Goal: Task Accomplishment & Management: Use online tool/utility

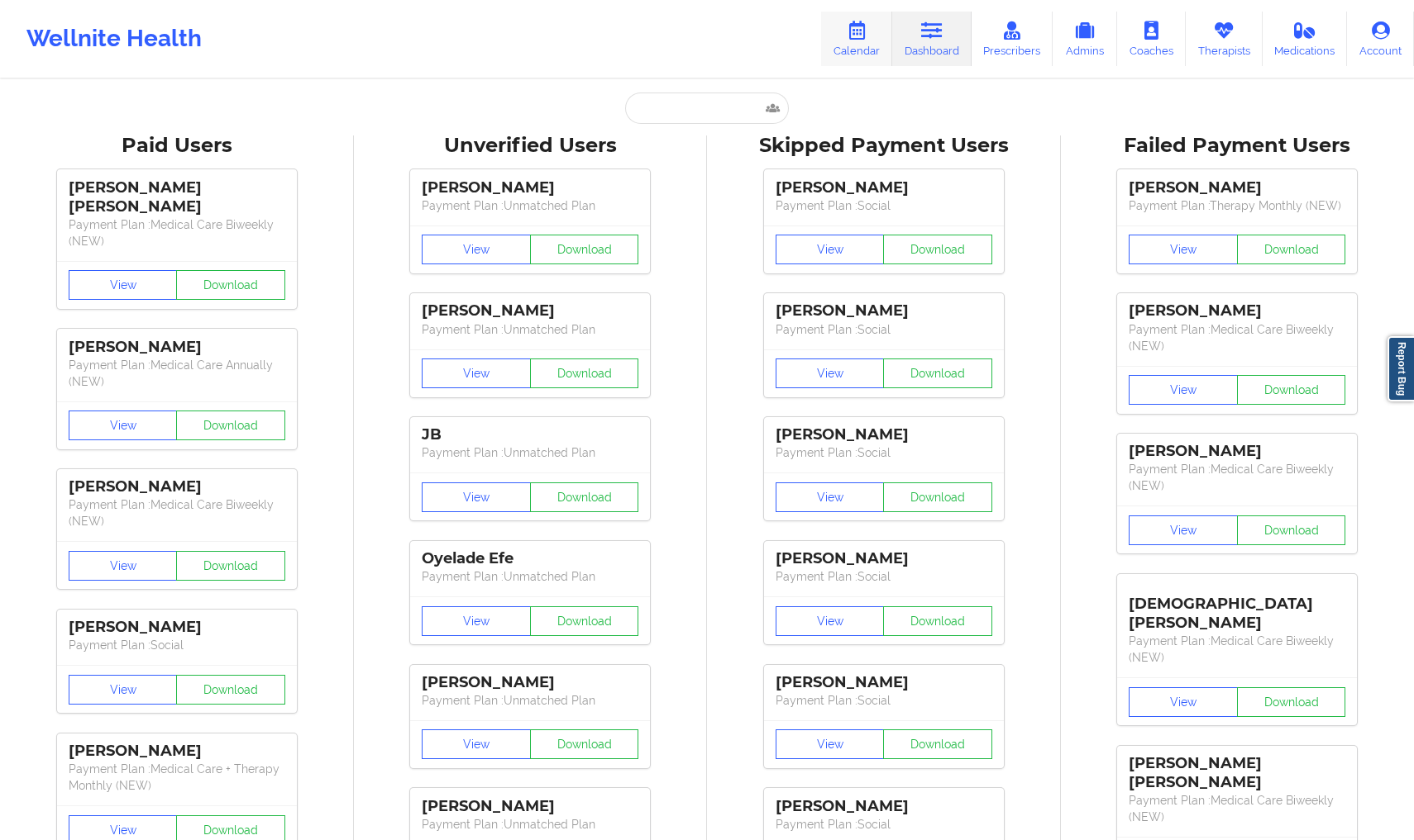
click at [840, 51] on link "Calendar" at bounding box center [857, 39] width 71 height 55
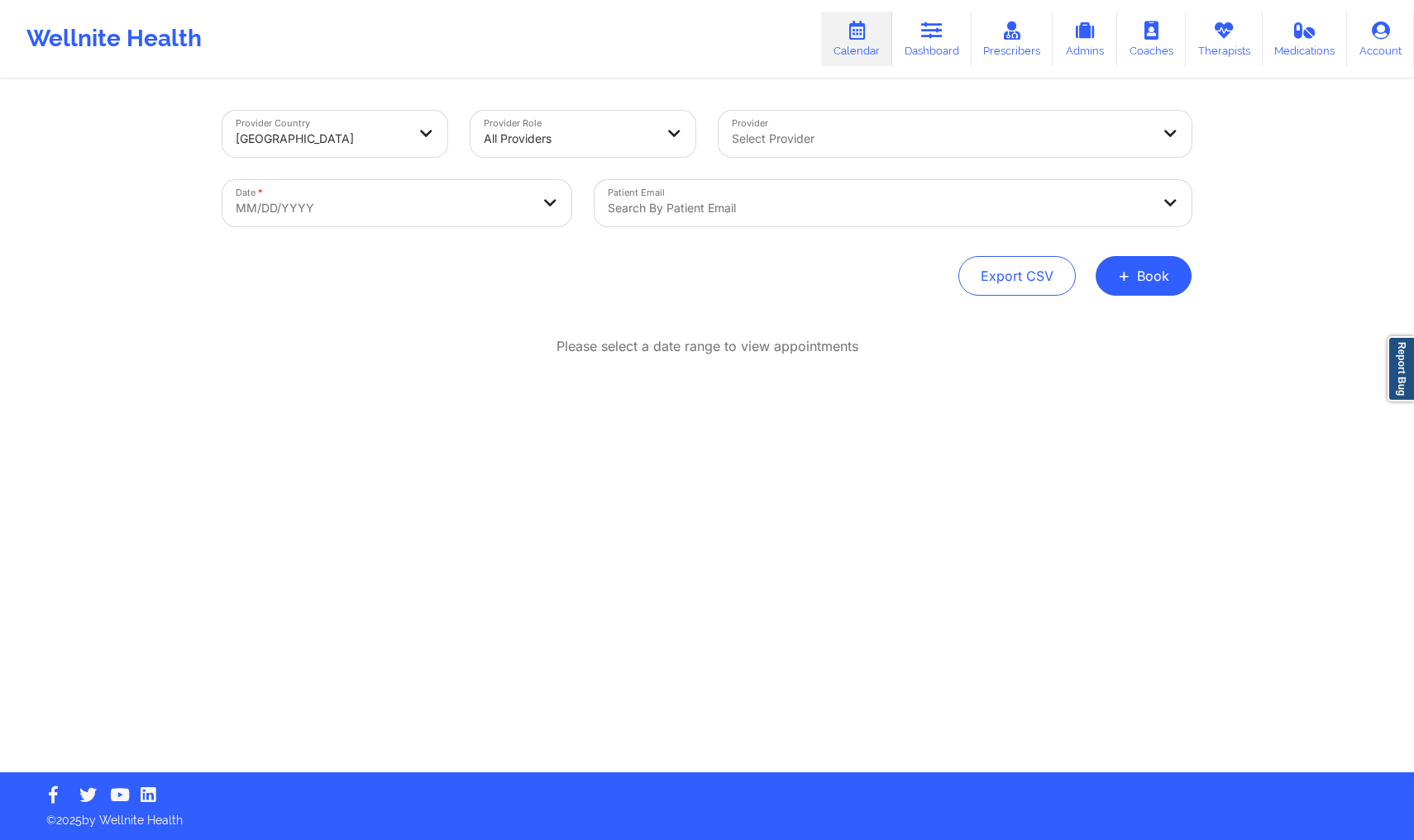
click at [677, 201] on div at bounding box center [879, 208] width 543 height 20
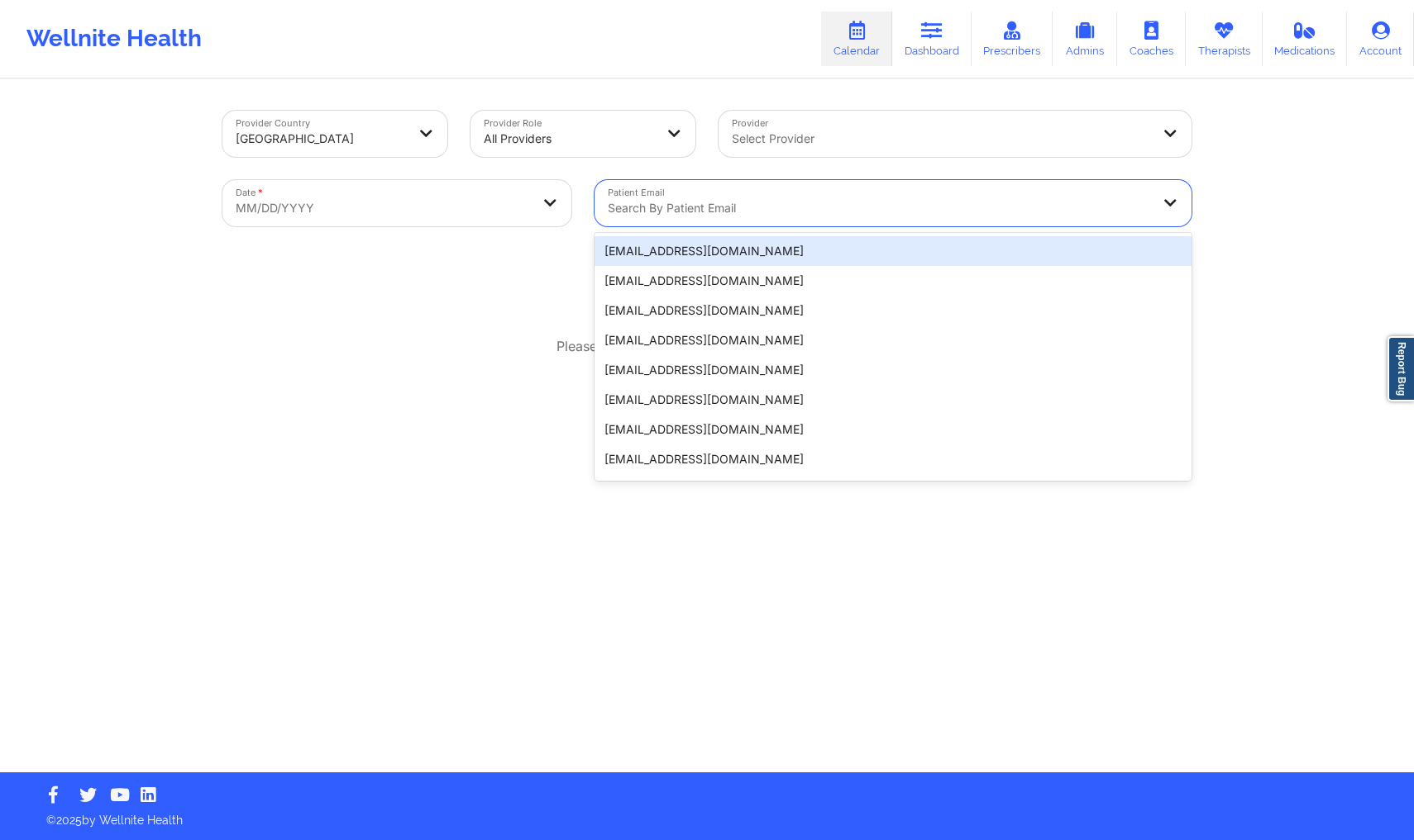
paste input "[PHONE_NUMBER]"
type input "[PHONE_NUMBER]"
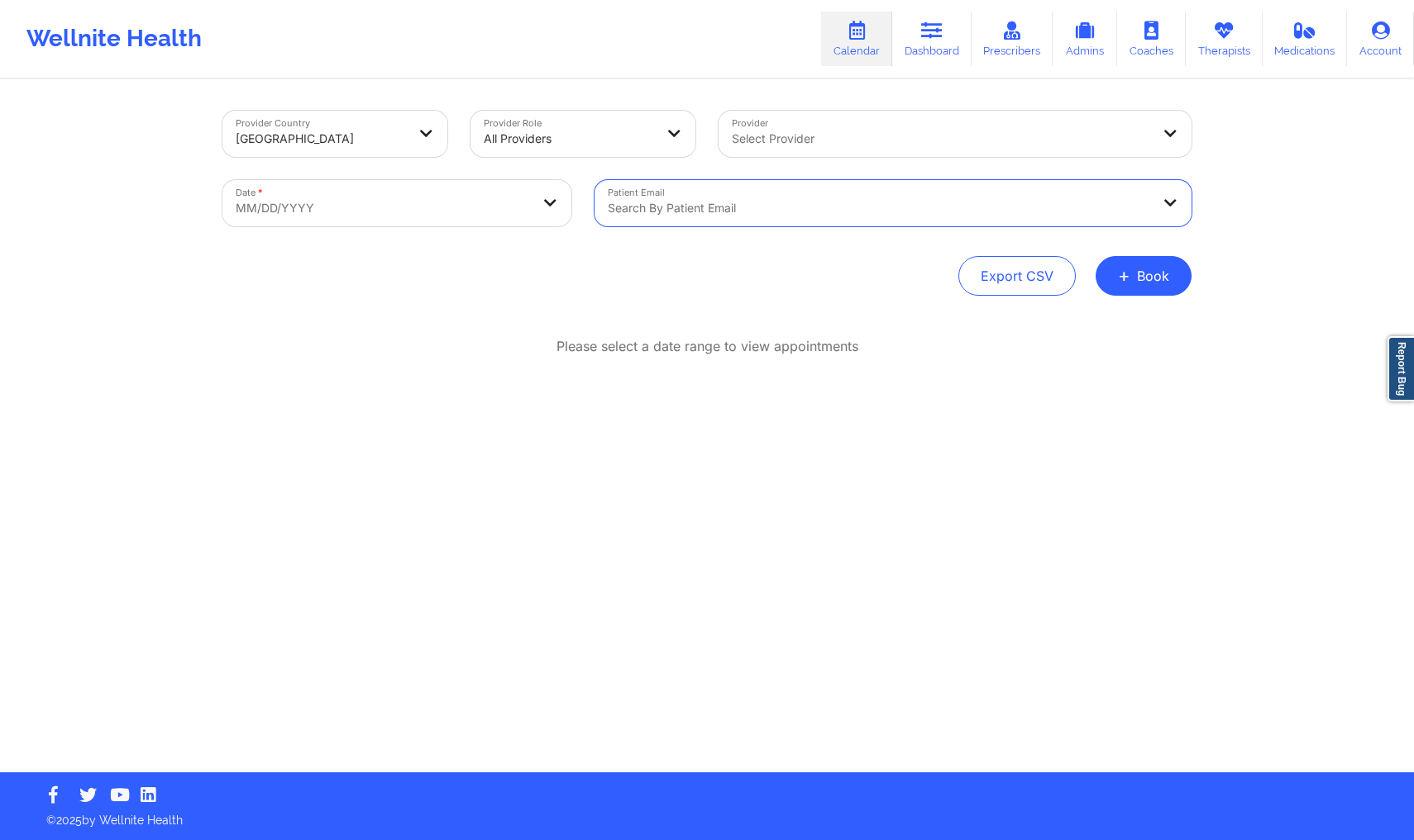
drag, startPoint x: 417, startPoint y: 202, endPoint x: 309, endPoint y: 203, distance: 108.0
click at [309, 204] on div "Provider Country [GEOGRAPHIC_DATA] Provider Role All Providers Provider Select …" at bounding box center [707, 169] width 992 height 139
click at [815, 205] on div at bounding box center [879, 208] width 543 height 20
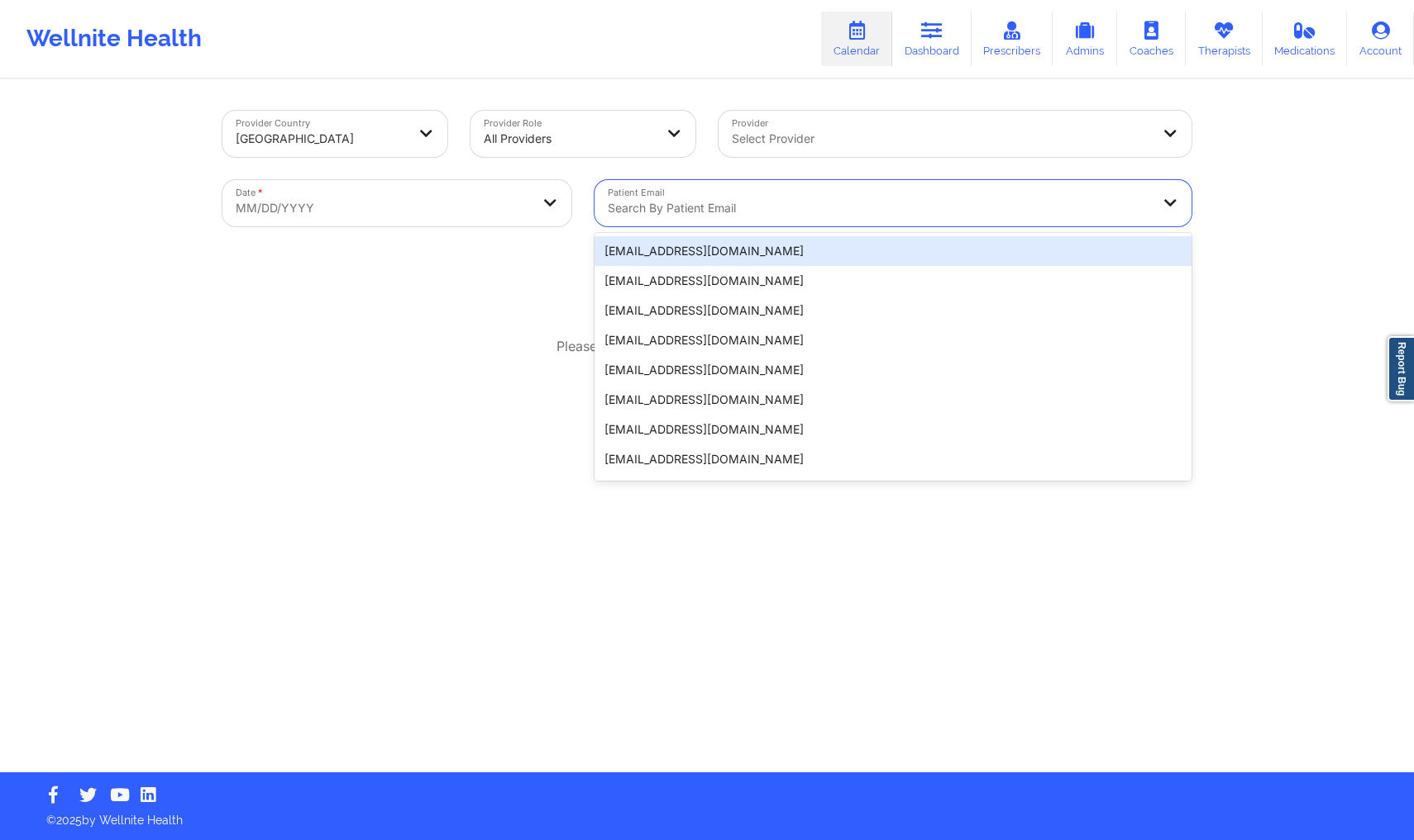
paste input "[EMAIL_ADDRESS][DOMAIN_NAME]"
type input "[EMAIL_ADDRESS][DOMAIN_NAME]"
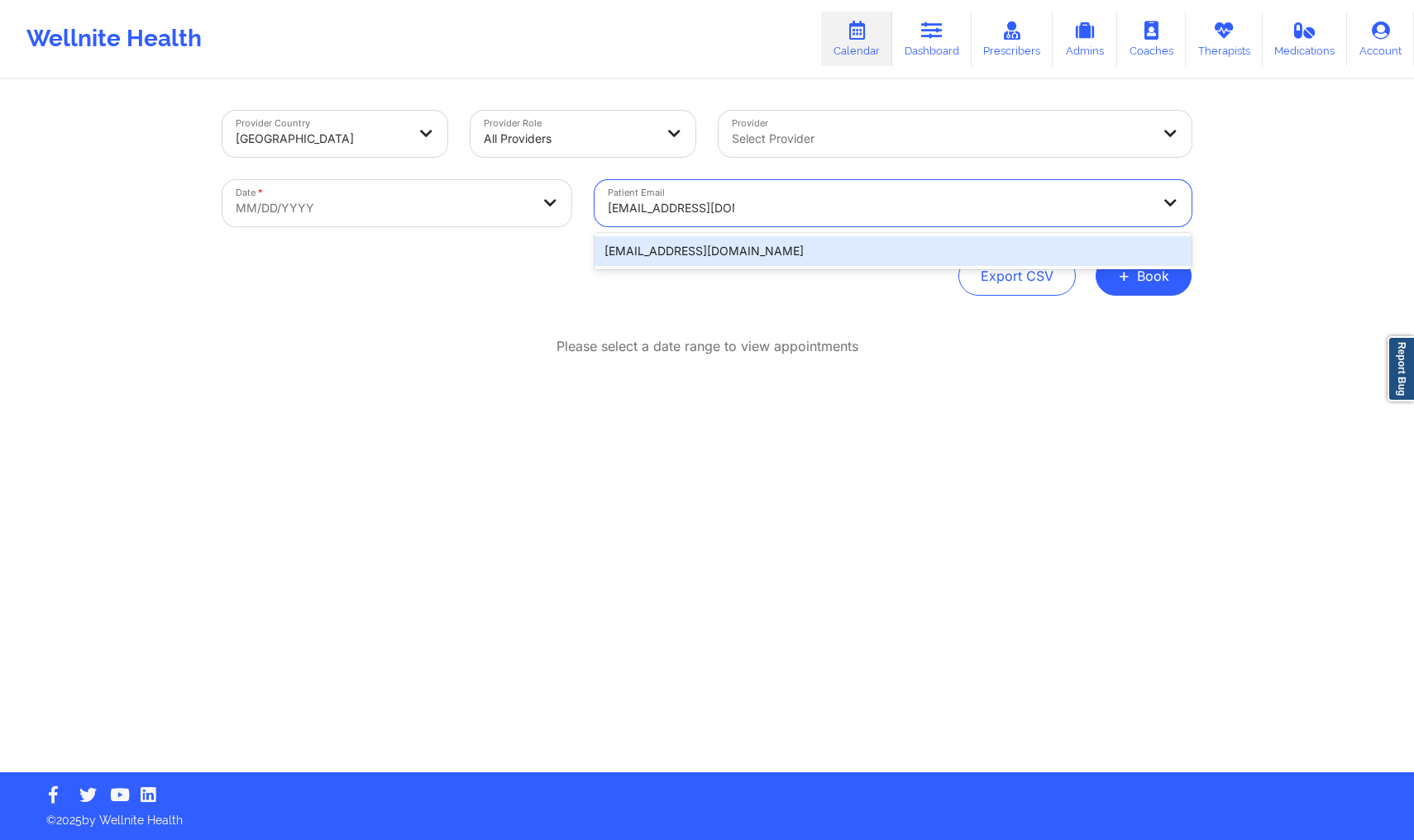
click at [822, 251] on div "[EMAIL_ADDRESS][DOMAIN_NAME]" at bounding box center [892, 251] width 596 height 30
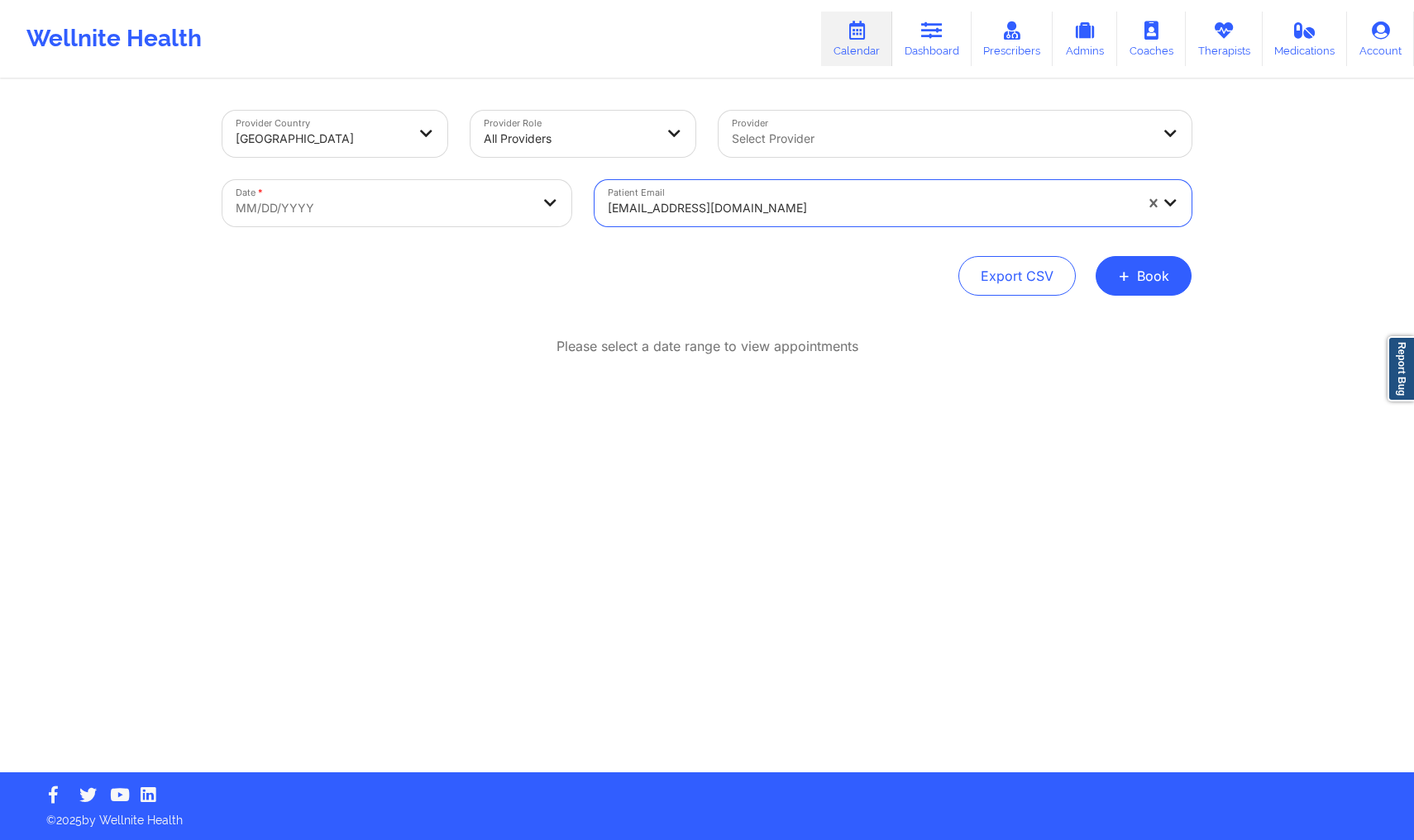
click at [298, 211] on body "Wellnite Health Calendar Dashboard Prescribers Admins Coaches Therapists Medica…" at bounding box center [707, 420] width 1414 height 840
select select "2025-8"
select select "2025-9"
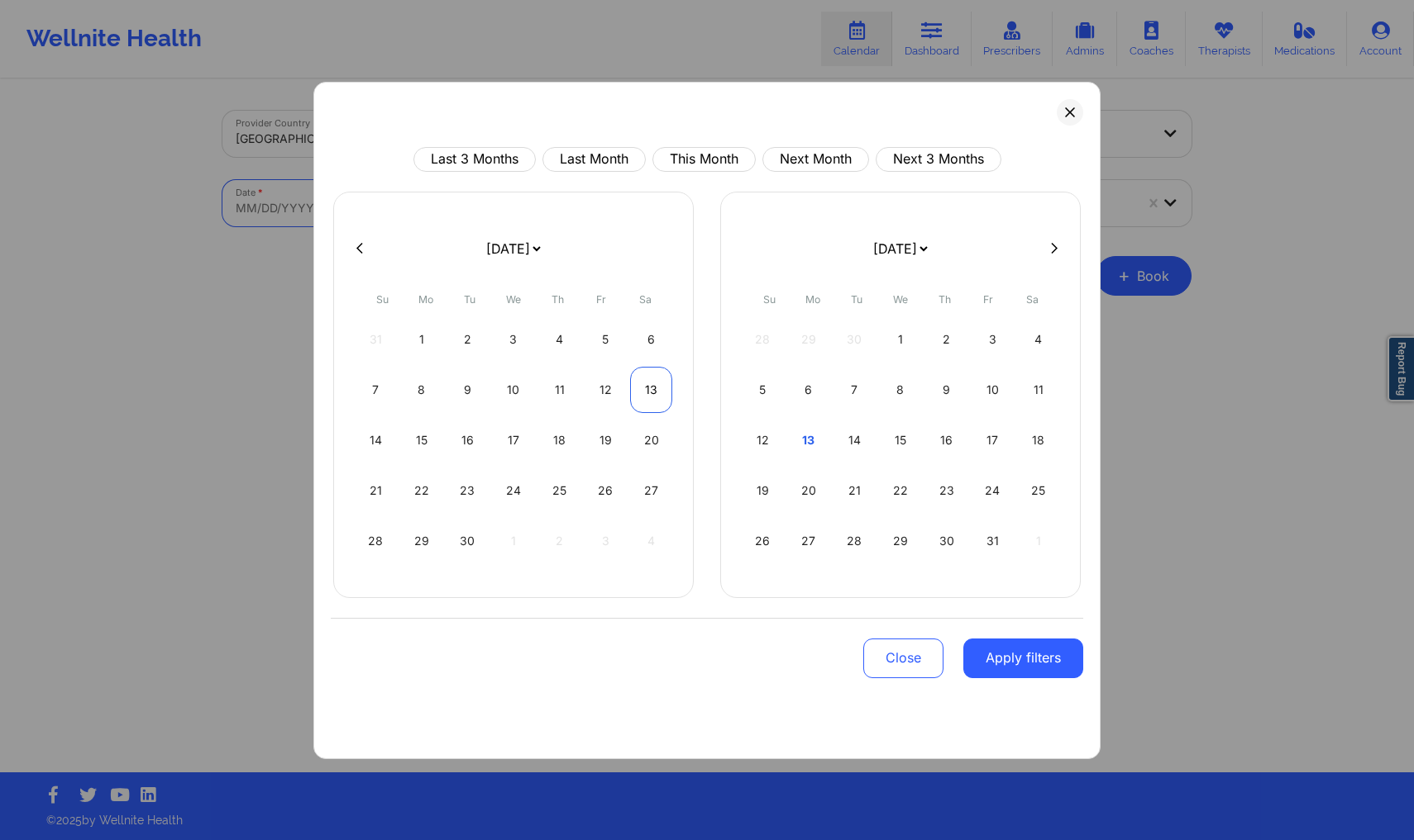
click at [630, 393] on div "13" at bounding box center [651, 390] width 42 height 47
select select "2025-8"
select select "2025-9"
click at [640, 393] on div "13" at bounding box center [651, 390] width 42 height 47
select select "2025-8"
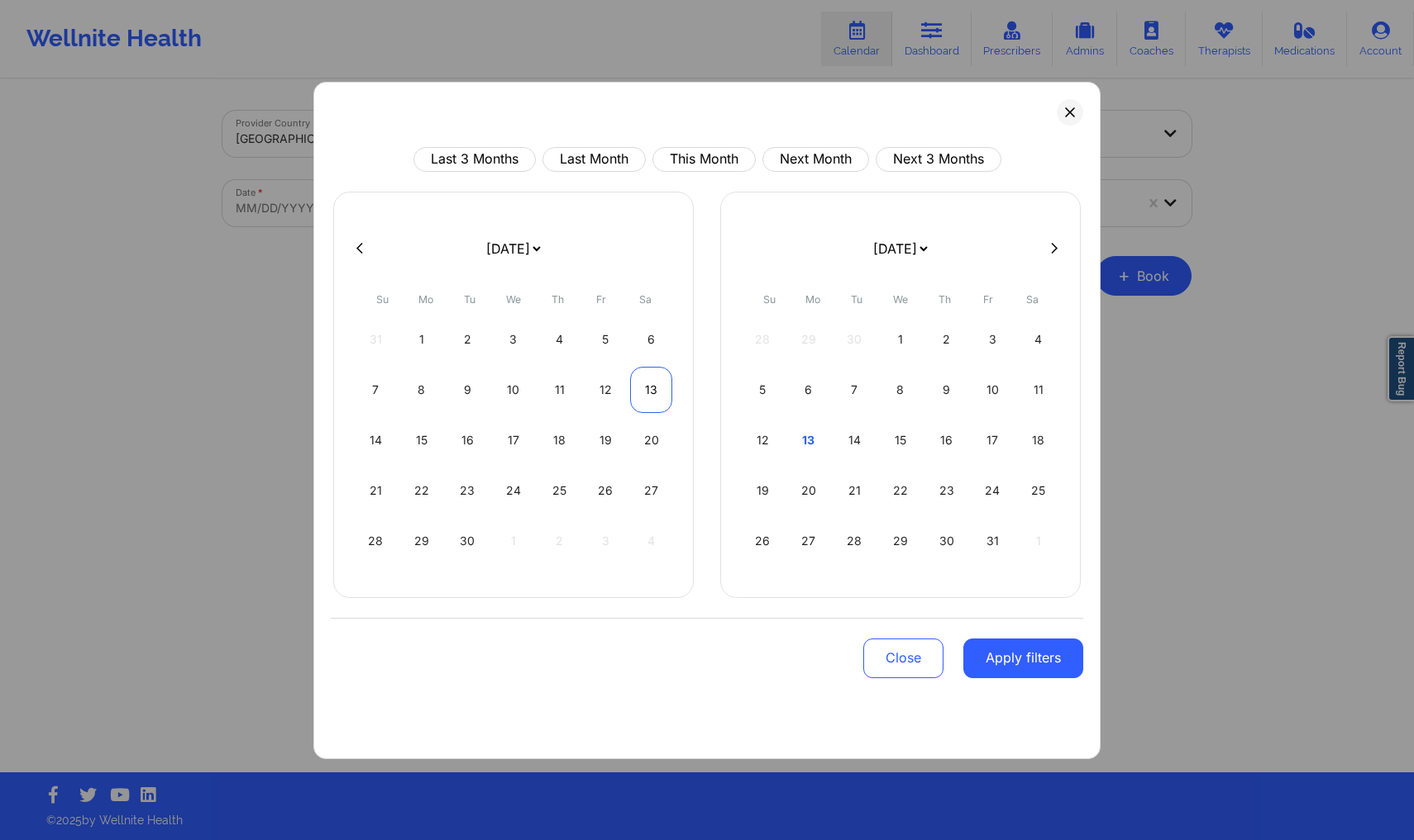
select select "2025-9"
click at [991, 646] on button "Apply filters" at bounding box center [1022, 658] width 120 height 39
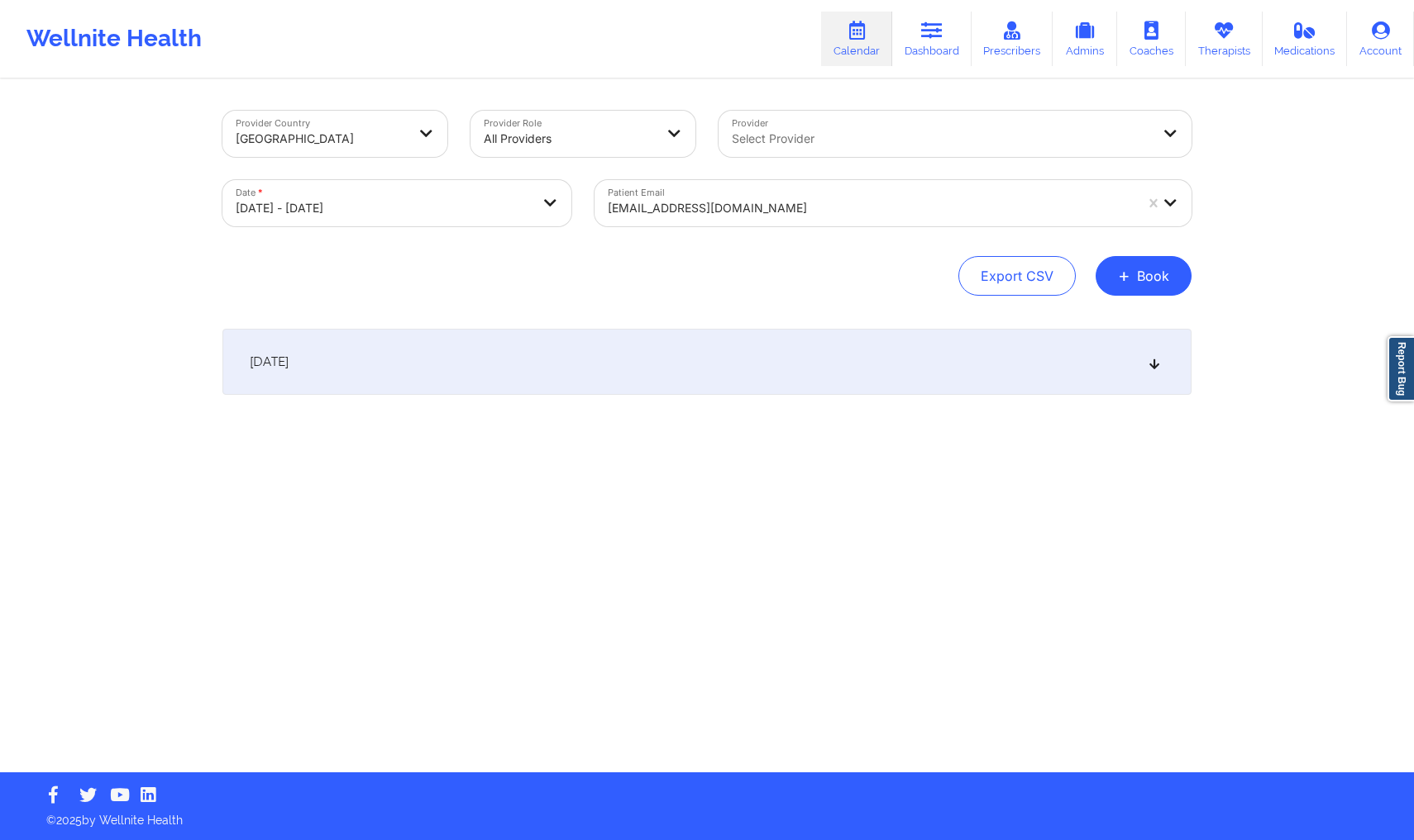
click at [336, 215] on body "Wellnite Health Calendar Dashboard Prescribers Admins Coaches Therapists Medica…" at bounding box center [707, 420] width 1414 height 840
select select "2025-8"
select select "2025-9"
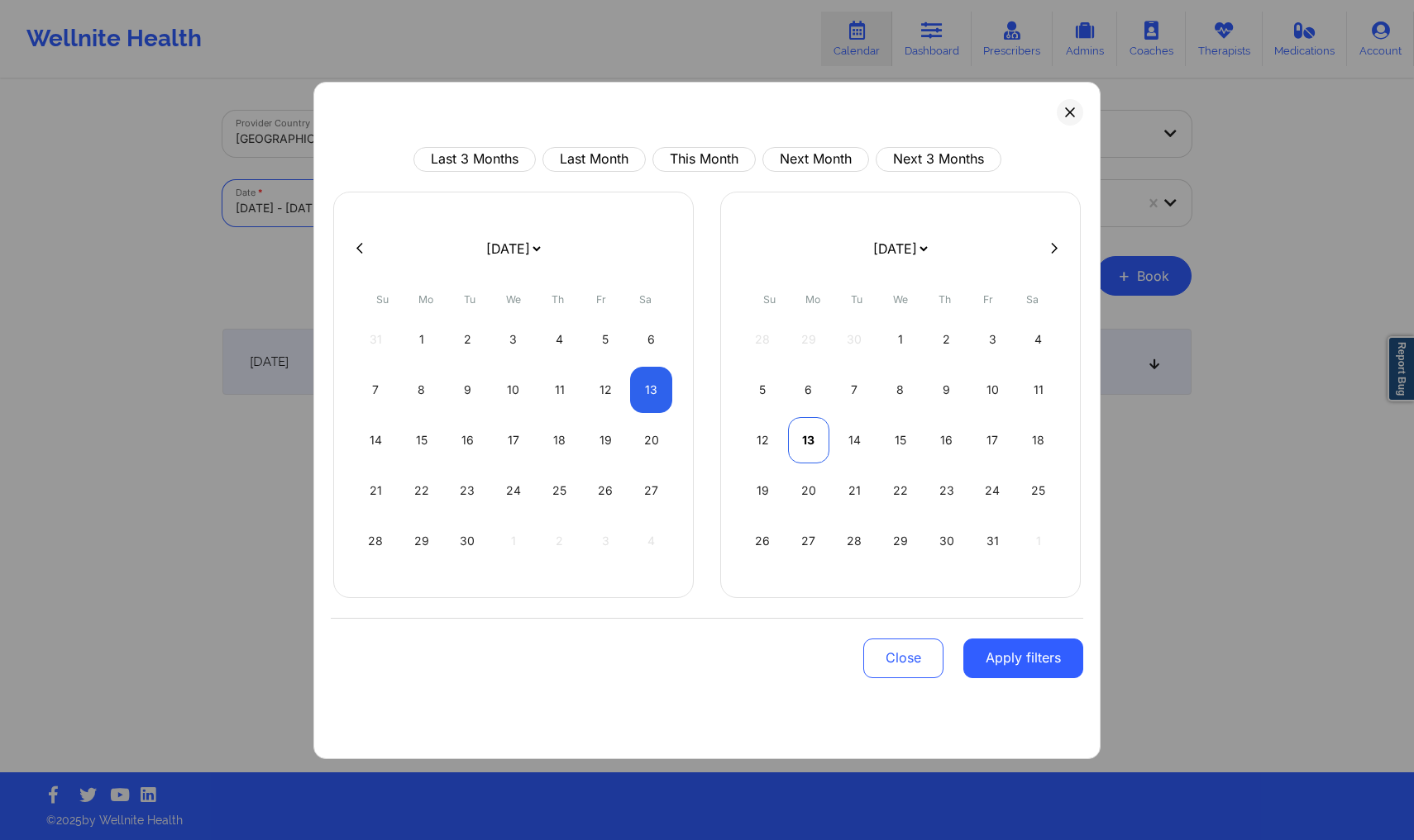
click at [812, 443] on div "13" at bounding box center [809, 440] width 42 height 47
select select "2025-9"
select select "2025-10"
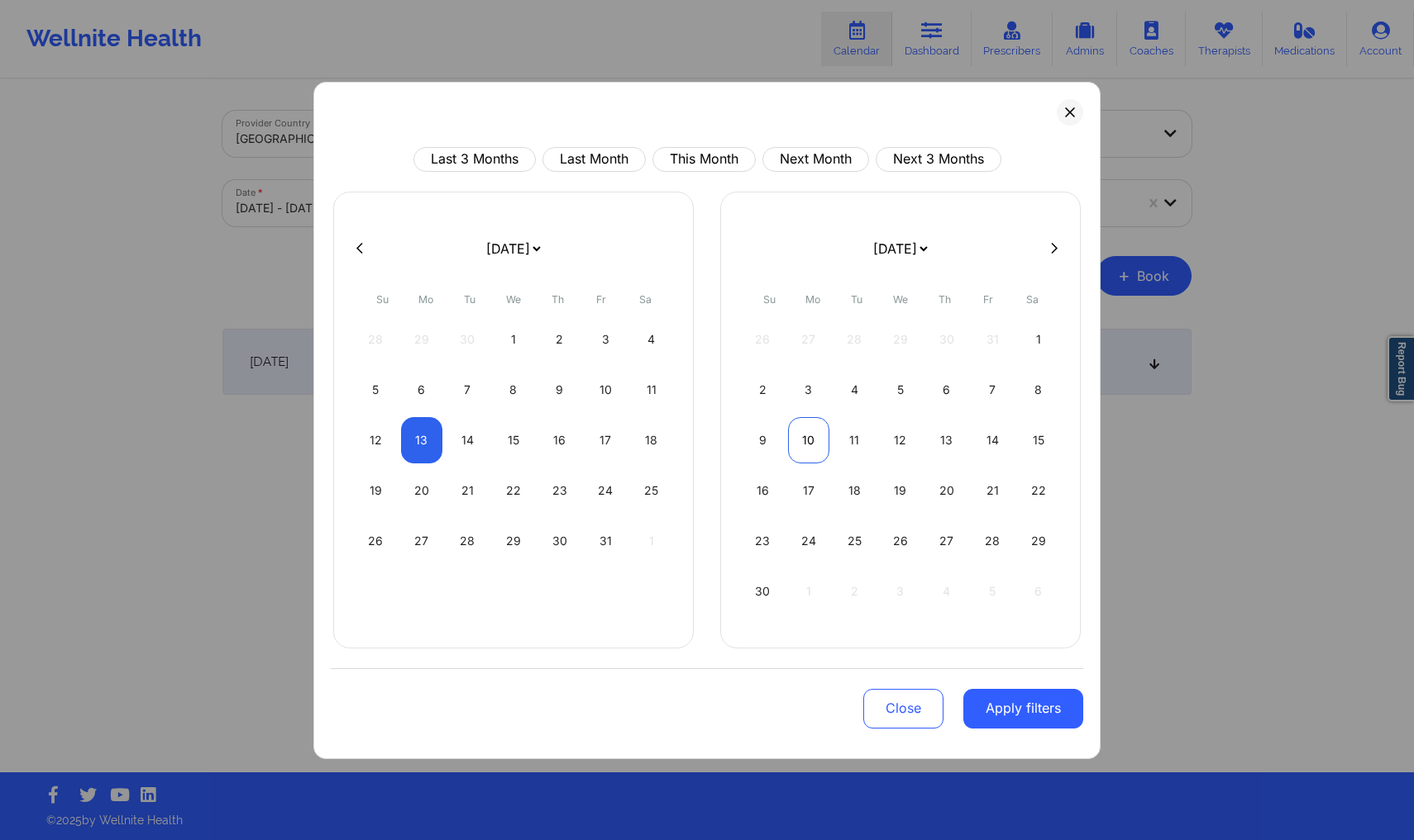
click at [813, 442] on div "10" at bounding box center [809, 440] width 42 height 47
select select "2025-9"
select select "2025-10"
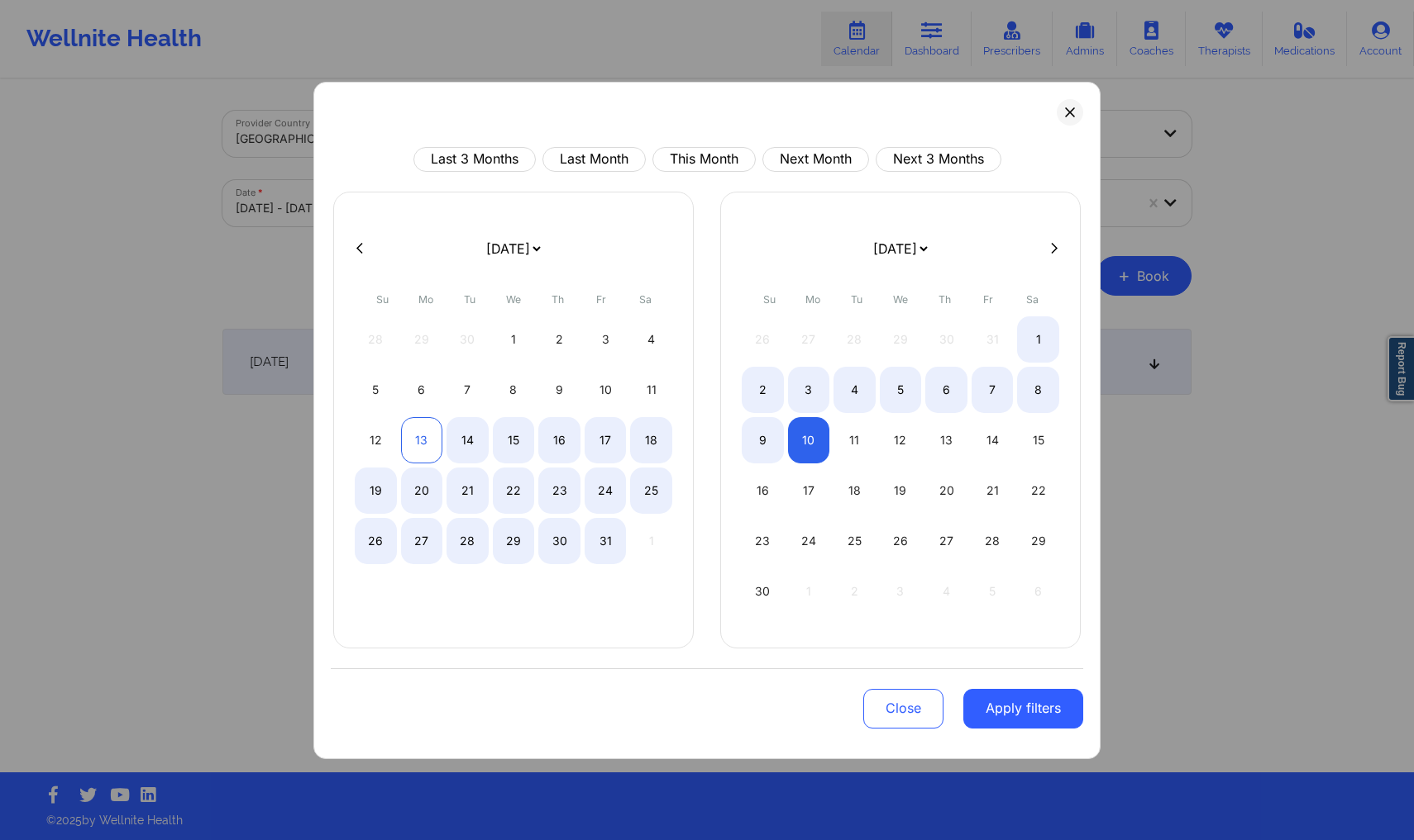
click at [416, 448] on div "13" at bounding box center [422, 440] width 42 height 47
select select "2025-9"
select select "2025-10"
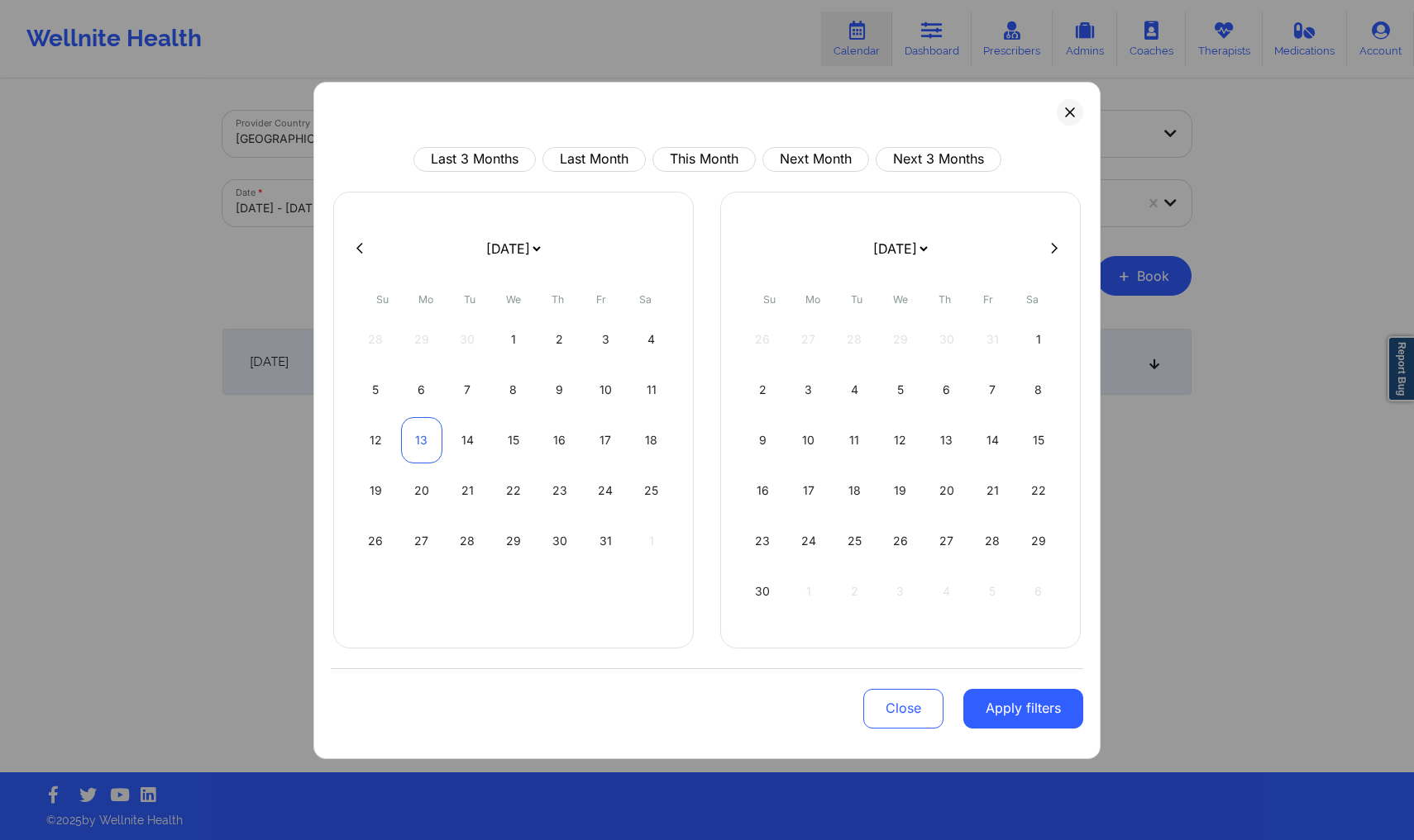
click at [416, 448] on div "13" at bounding box center [422, 440] width 42 height 47
select select "2025-9"
select select "2025-10"
click at [423, 443] on div "13" at bounding box center [422, 440] width 42 height 47
select select "2025-9"
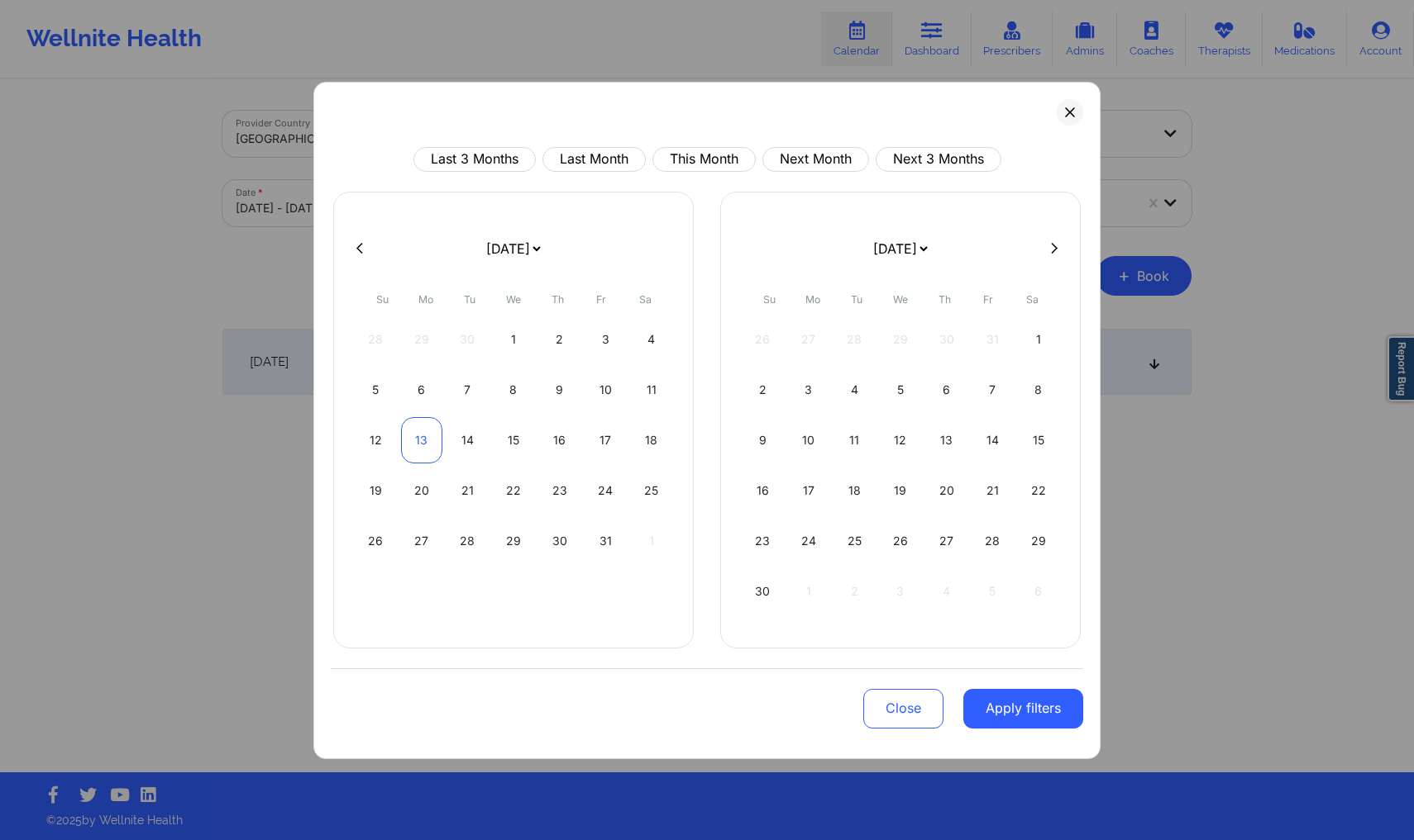
select select "2025-10"
select select "2025-9"
select select "2025-10"
select select "2025-9"
select select "2025-10"
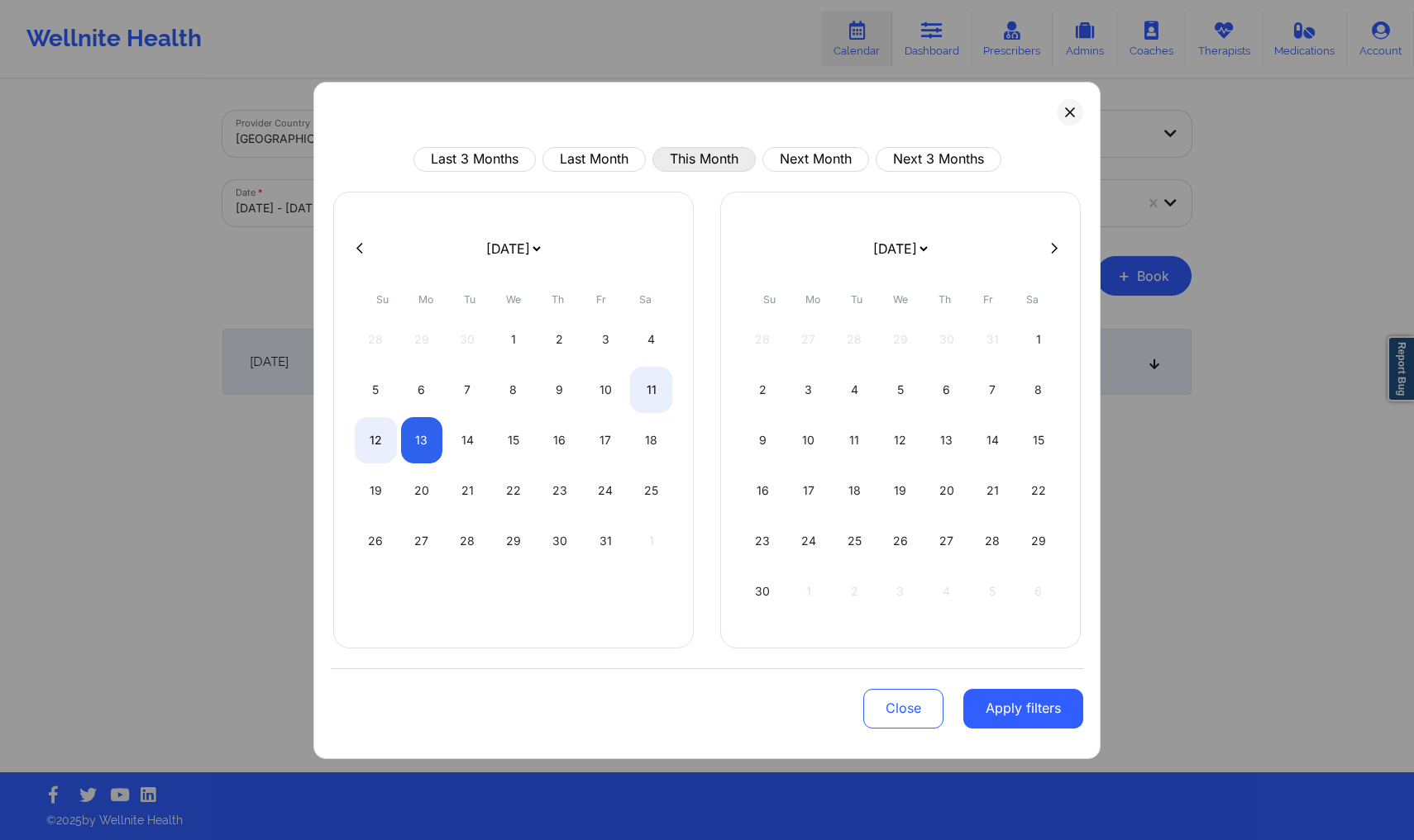
click at [681, 161] on button "This Month" at bounding box center [703, 159] width 103 height 25
select select "2025-9"
select select "2025-10"
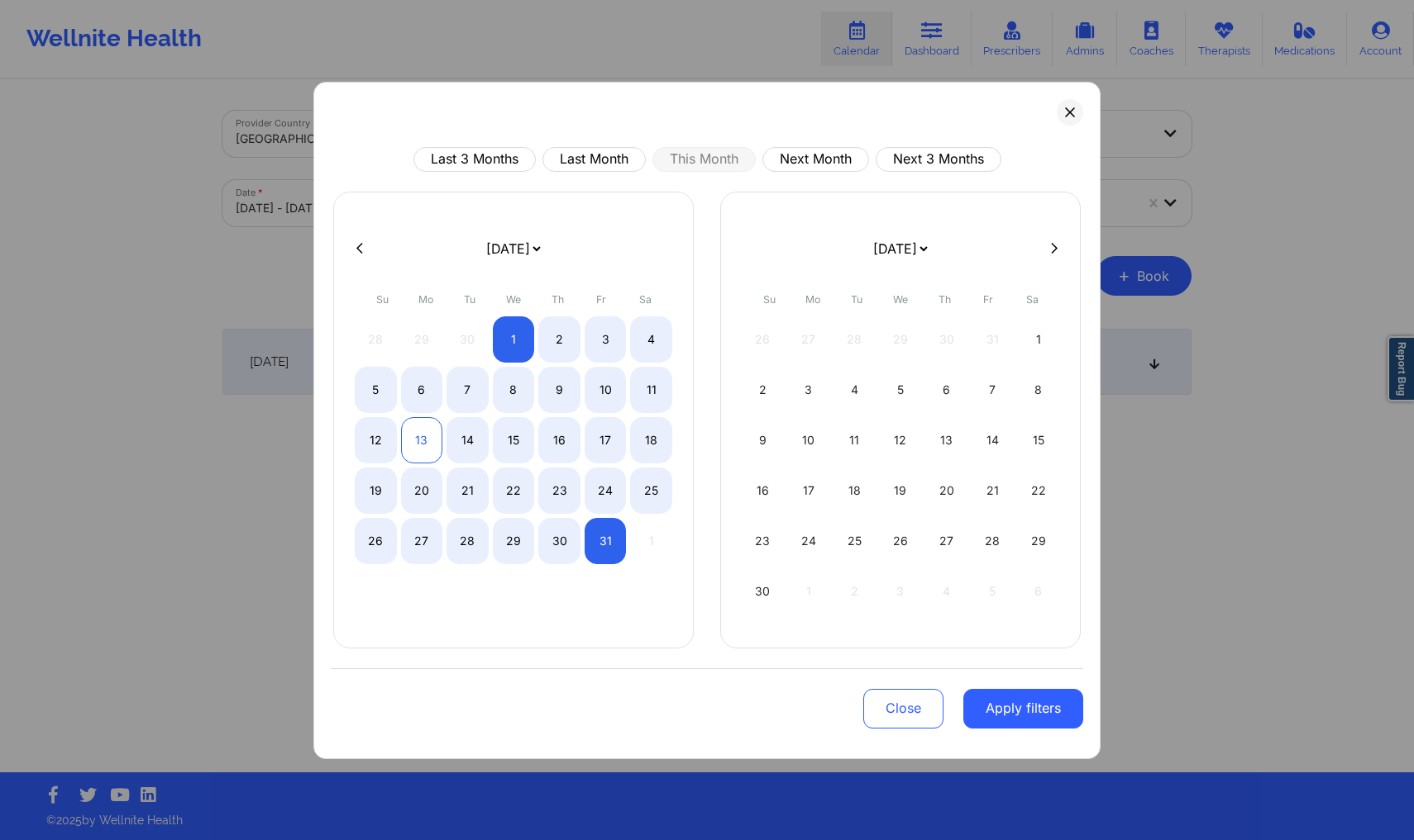
click at [436, 431] on div "13" at bounding box center [422, 440] width 42 height 47
select select "2025-9"
select select "2025-10"
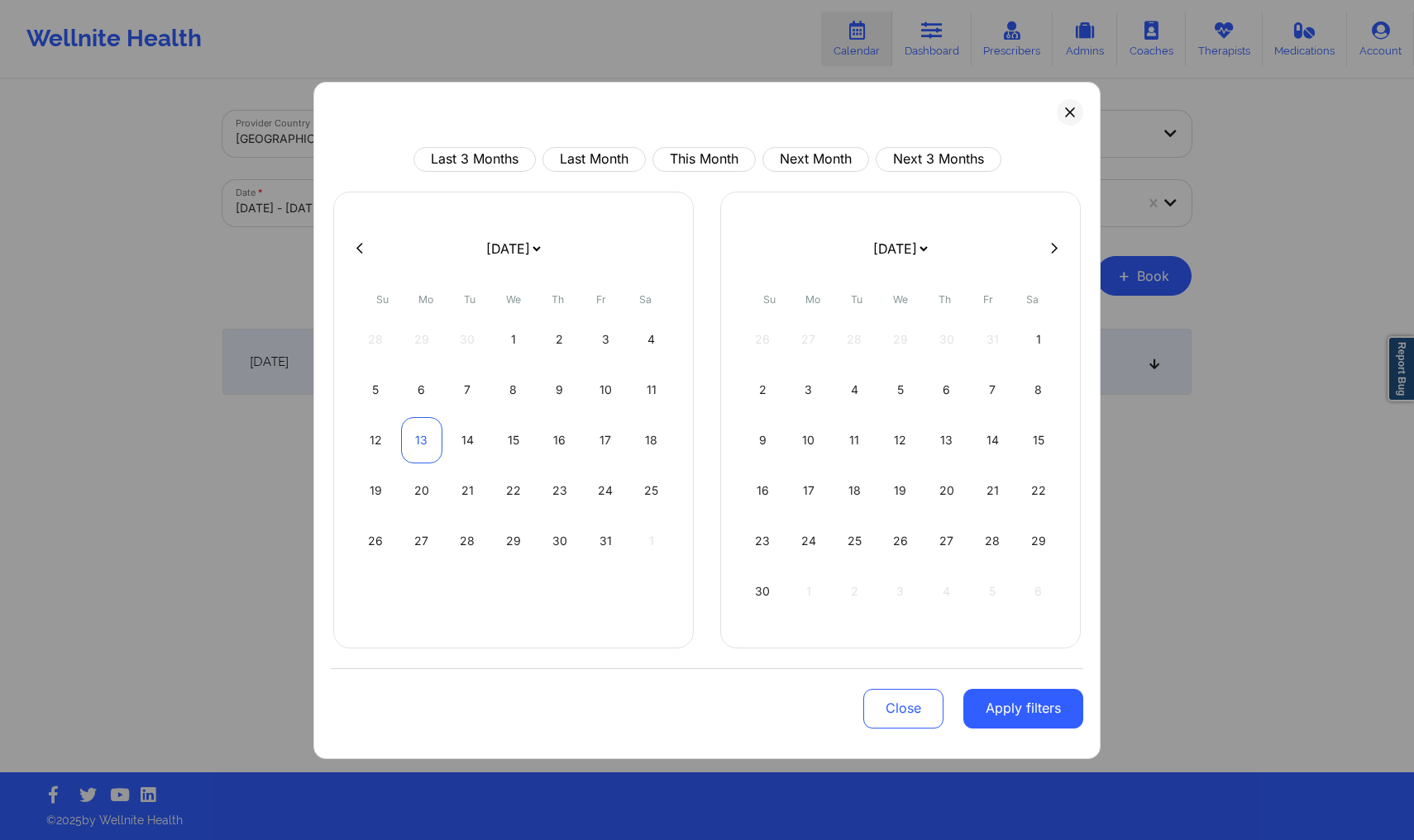
click at [433, 430] on div "13" at bounding box center [422, 440] width 42 height 47
select select "2025-9"
select select "2025-10"
click at [1076, 698] on button "Apply filters" at bounding box center [1022, 709] width 120 height 39
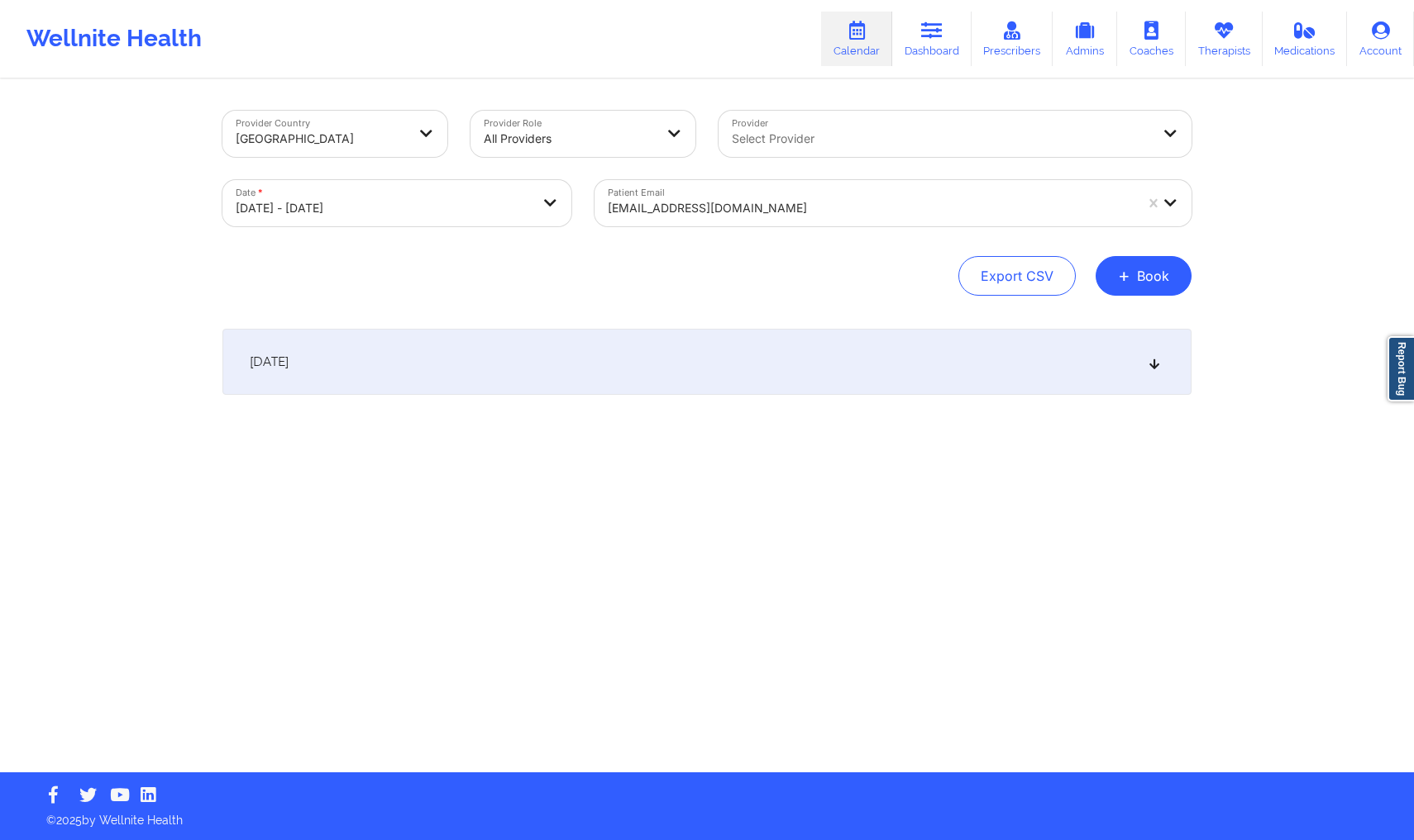
click at [1011, 383] on div "[DATE]" at bounding box center [706, 362] width 969 height 66
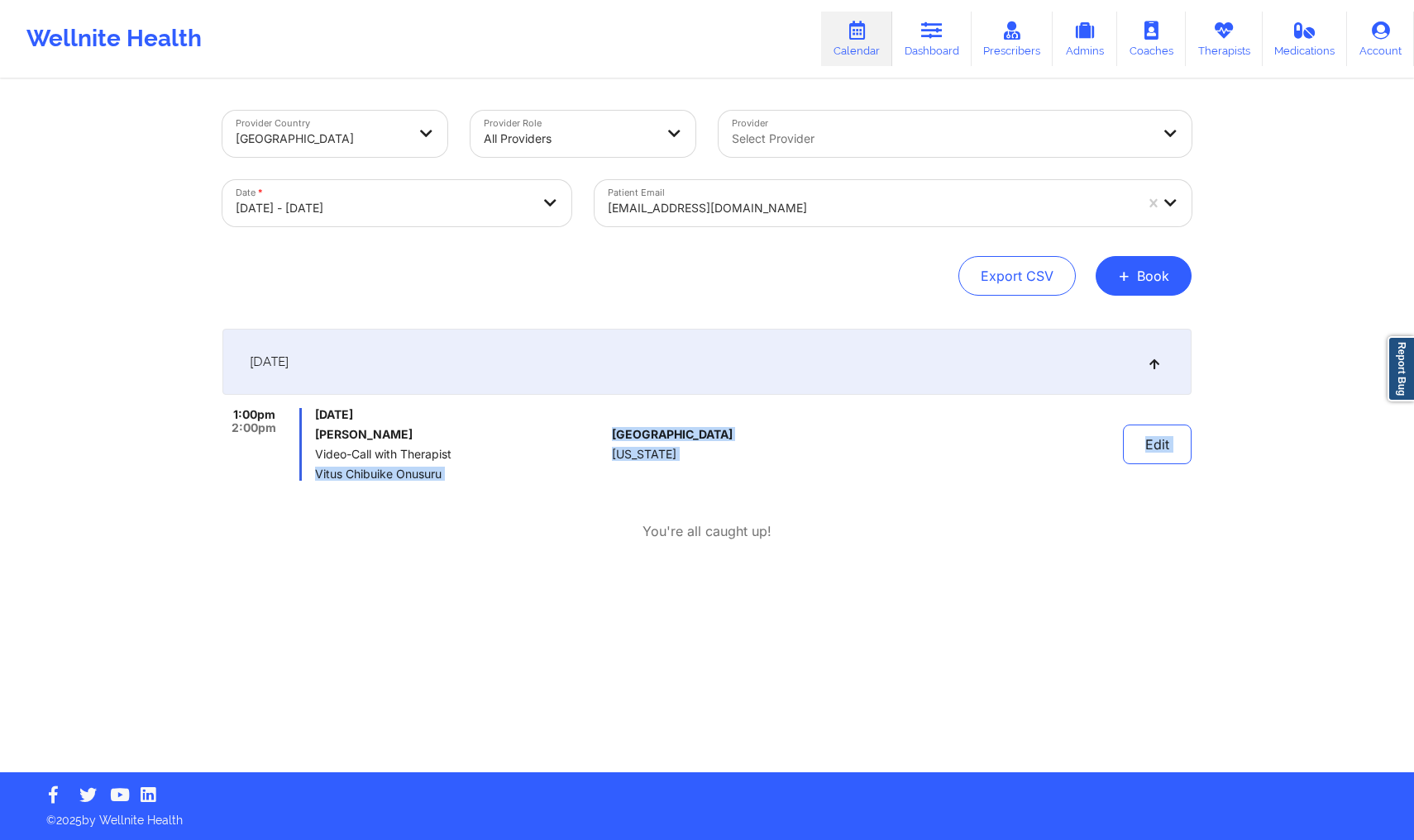
drag, startPoint x: 317, startPoint y: 475, endPoint x: 462, endPoint y: 484, distance: 145.3
click at [462, 484] on div "1:00pm 2:00pm [DATE] [PERSON_NAME] Video-Call with Therapist [PERSON_NAME] Onus…" at bounding box center [706, 475] width 969 height 133
click at [456, 481] on div "1:00pm 2:00pm [DATE] [PERSON_NAME] Video-Call with Therapist [PERSON_NAME] Onus…" at bounding box center [706, 475] width 969 height 133
drag, startPoint x: 453, startPoint y: 476, endPoint x: 314, endPoint y: 475, distance: 139.0
click at [314, 476] on div "1:00pm 2:00pm [DATE] [PERSON_NAME] Video-Call with Therapist [PERSON_NAME] Onus…" at bounding box center [413, 445] width 383 height 73
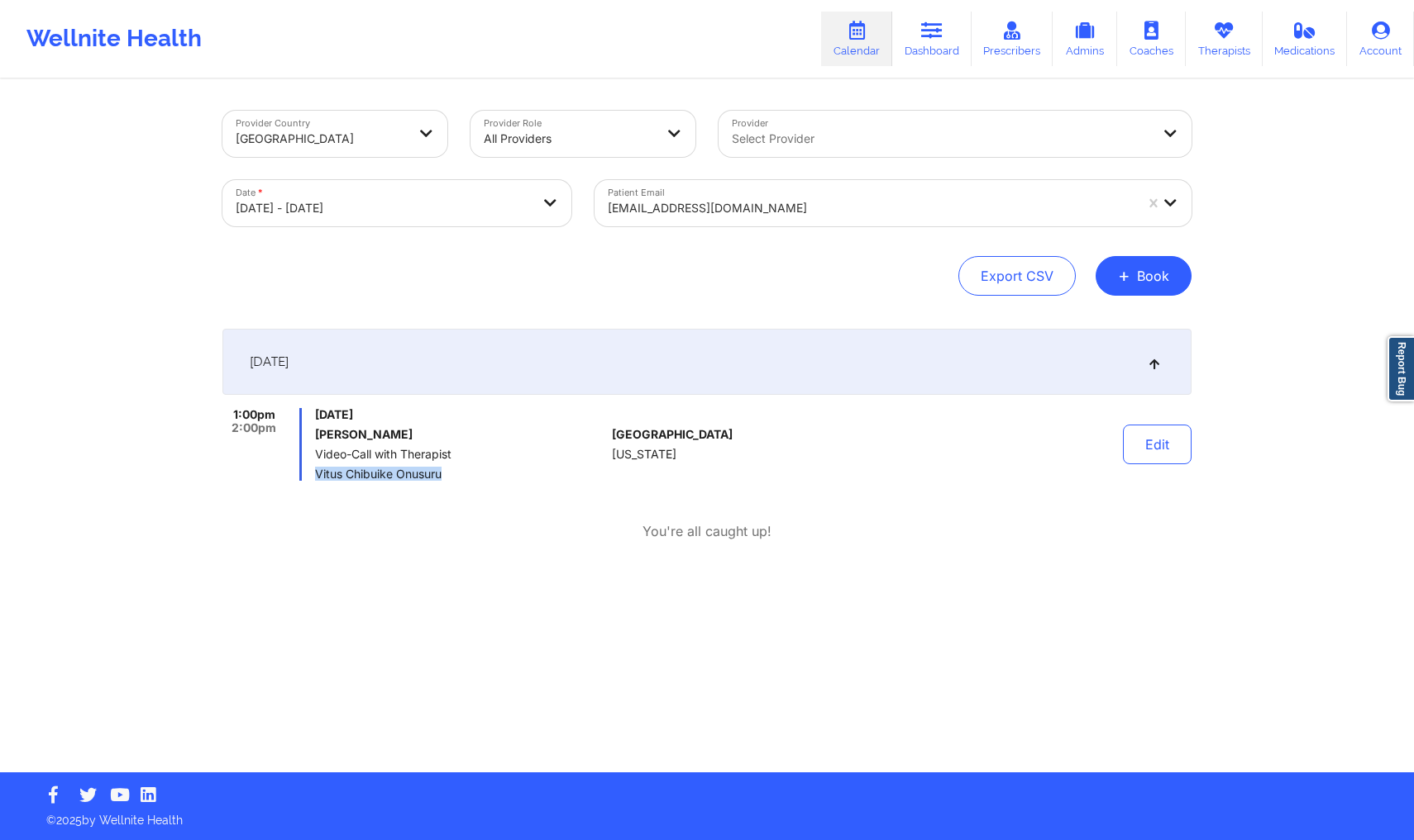
copy span "Vitus Chibuike Onusuru"
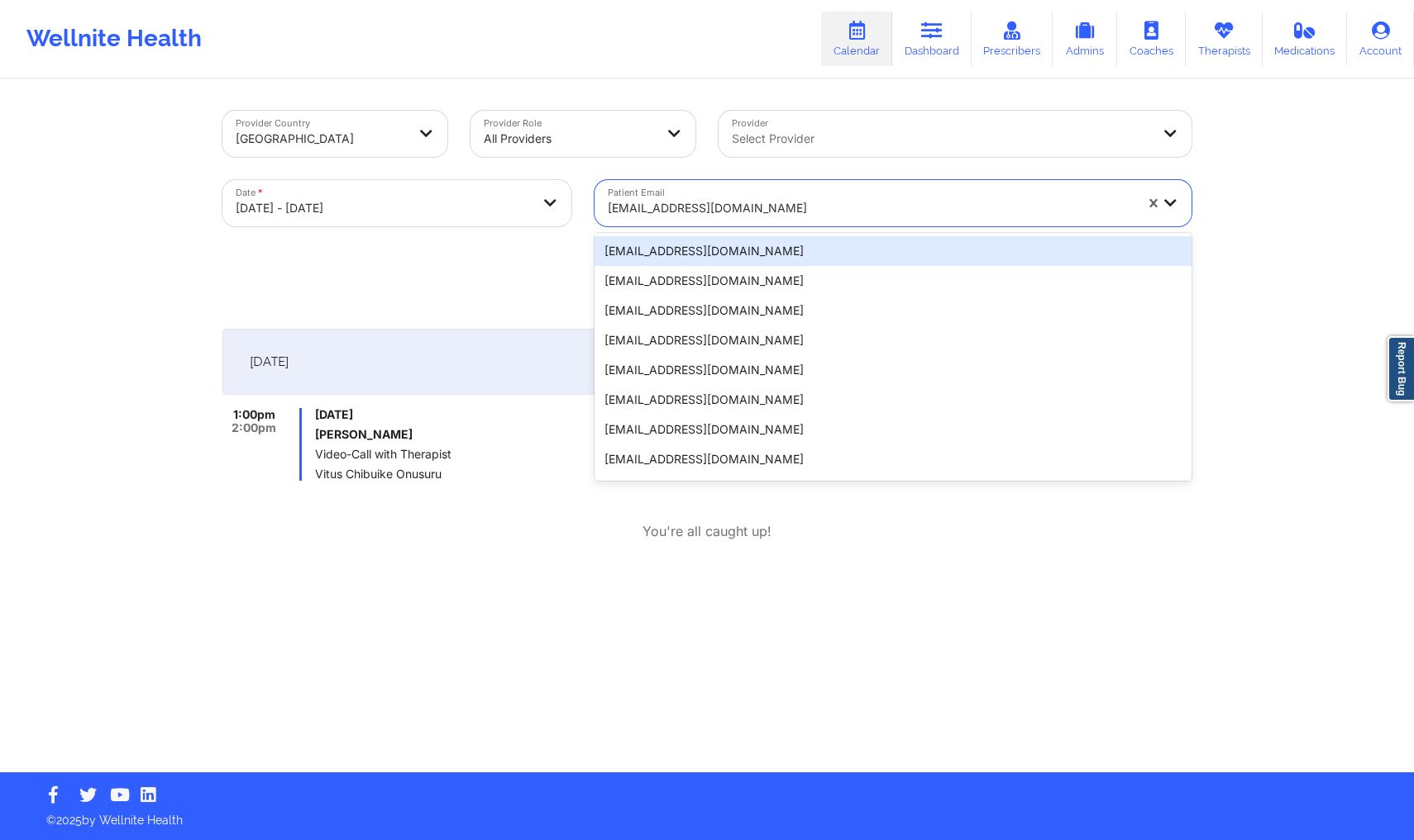
drag, startPoint x: 754, startPoint y: 210, endPoint x: 531, endPoint y: 207, distance: 223.0
click at [531, 207] on div "Provider Country [GEOGRAPHIC_DATA] Provider Role All Providers Provider Select …" at bounding box center [707, 169] width 992 height 139
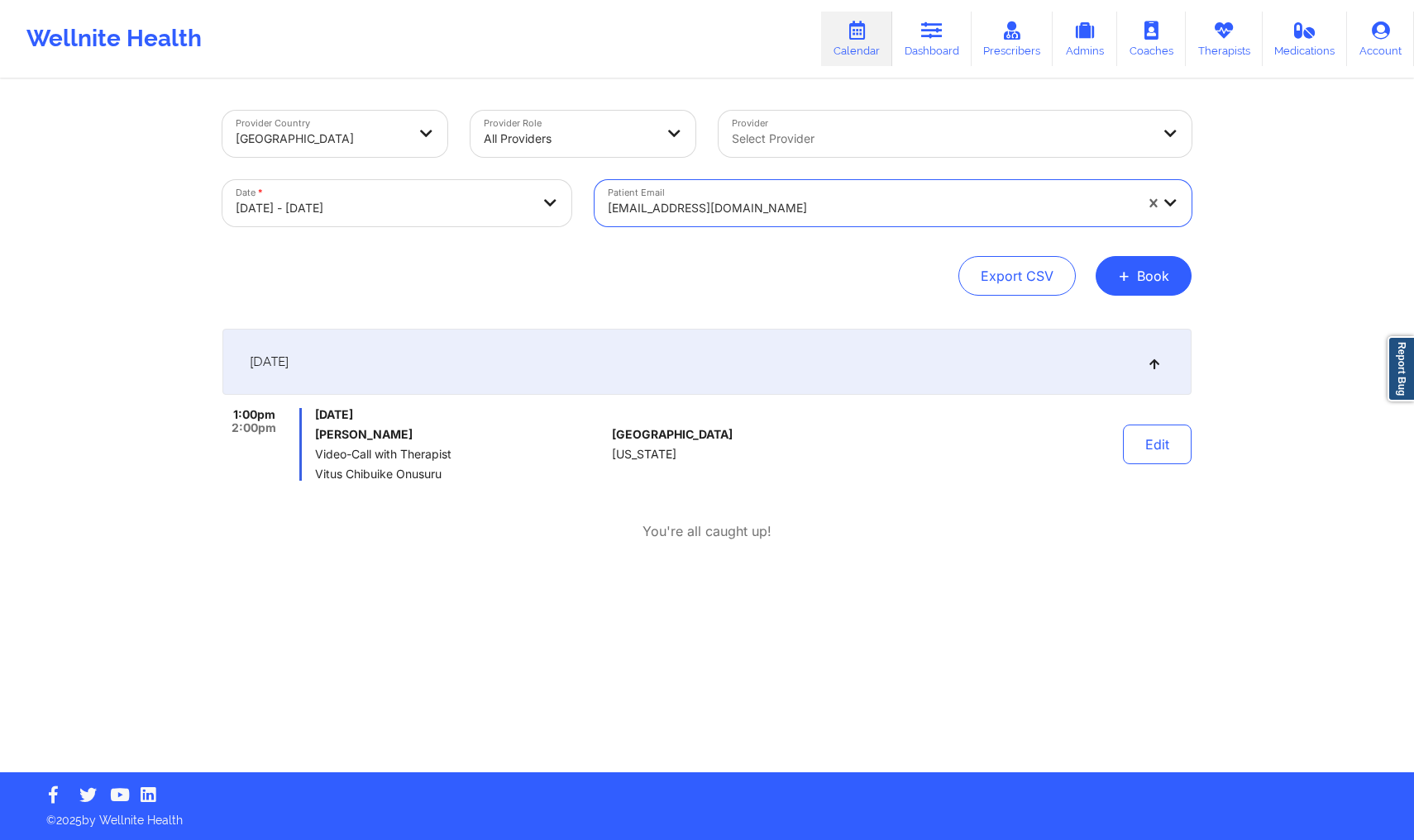
drag, startPoint x: 674, startPoint y: 201, endPoint x: 579, endPoint y: 201, distance: 95.0
click at [566, 201] on div "Provider Country [GEOGRAPHIC_DATA] Provider Role All Providers Provider Select …" at bounding box center [707, 169] width 992 height 139
click at [754, 202] on div at bounding box center [871, 208] width 526 height 20
click at [756, 202] on div at bounding box center [871, 208] width 526 height 20
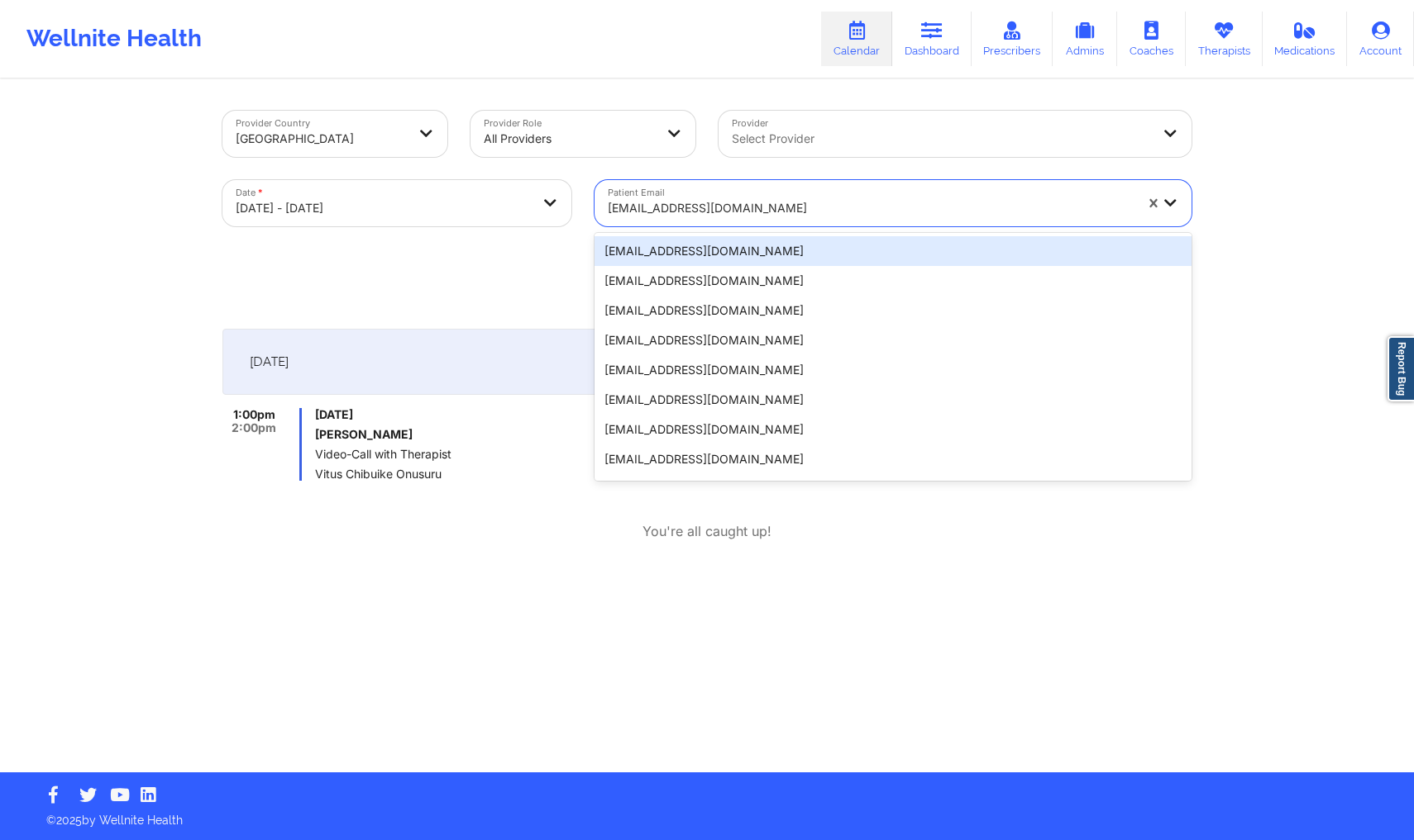
click at [756, 204] on div at bounding box center [871, 208] width 526 height 20
paste input "[EMAIL_ADDRESS][DOMAIN_NAME]"
type input "[EMAIL_ADDRESS][DOMAIN_NAME]"
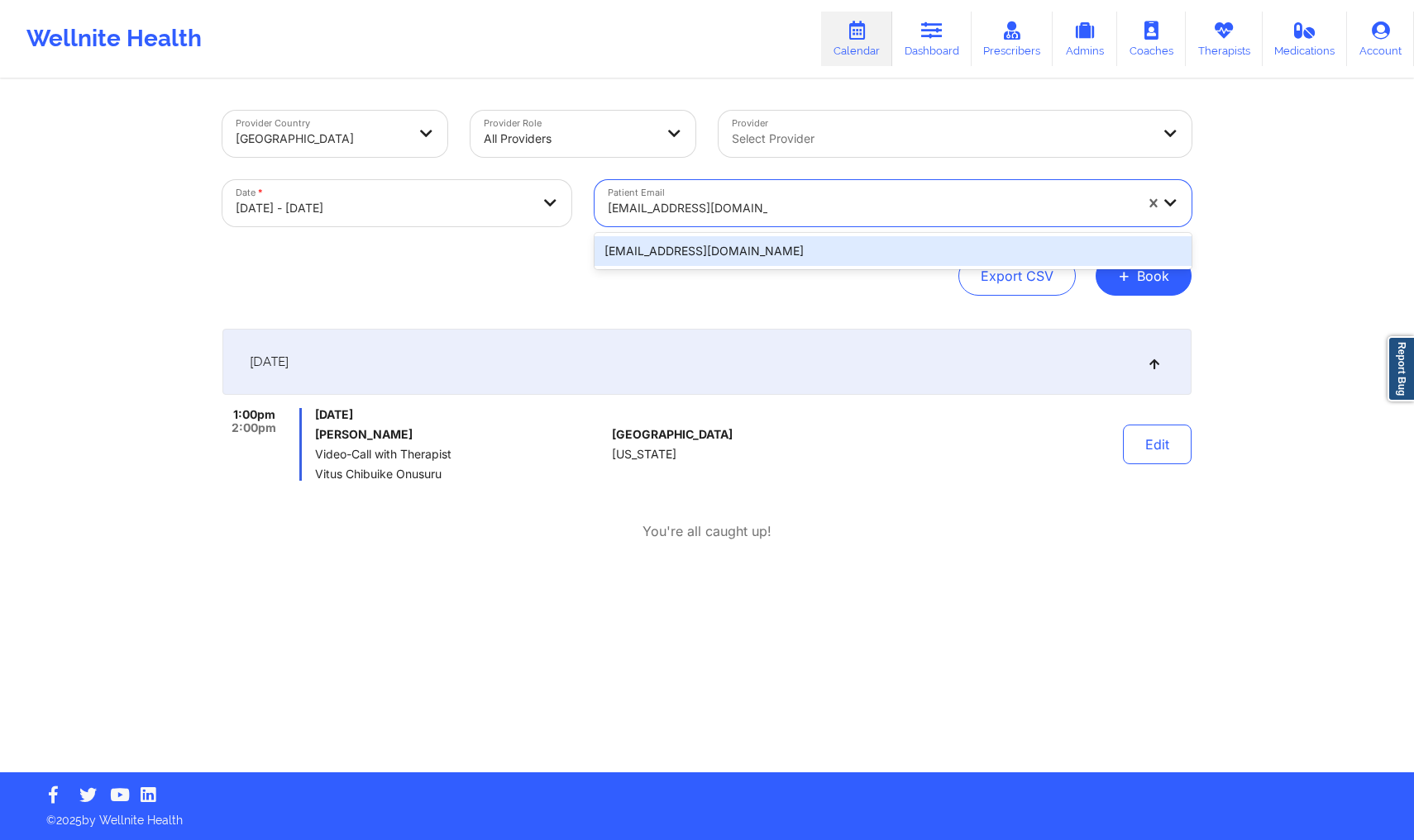
click at [690, 248] on div "[EMAIL_ADDRESS][DOMAIN_NAME]" at bounding box center [892, 251] width 596 height 30
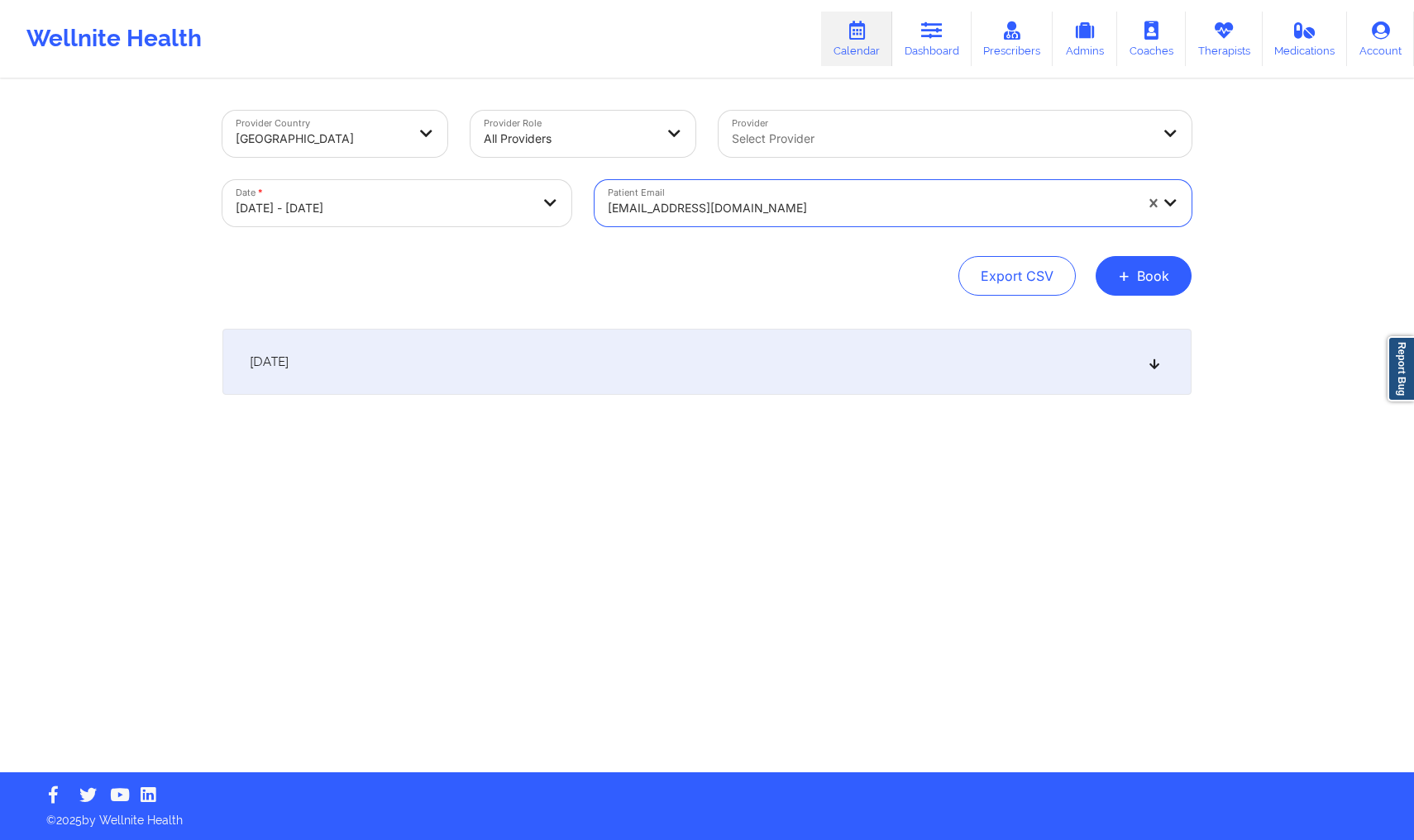
click at [433, 213] on body "Wellnite Health Calendar Dashboard Prescribers Admins Coaches Therapists Medica…" at bounding box center [707, 420] width 1414 height 840
select select "2025-9"
select select "2025-10"
click at [926, 376] on div "[DATE]" at bounding box center [706, 362] width 969 height 66
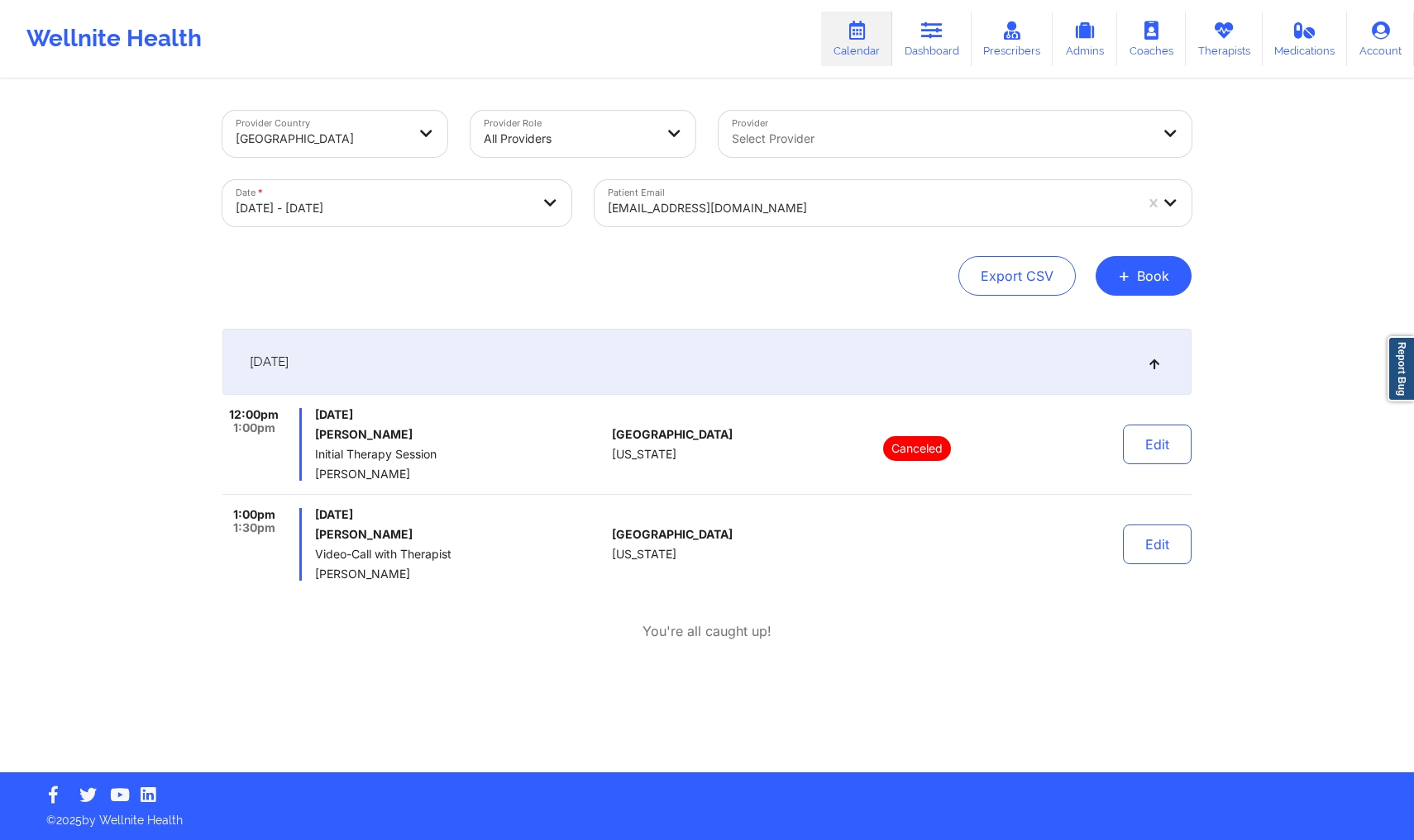
drag, startPoint x: 381, startPoint y: 438, endPoint x: 310, endPoint y: 435, distance: 71.1
click at [310, 435] on div "12:00pm 1:00pm [DATE] [PERSON_NAME] Initial Therapy Session [PERSON_NAME]" at bounding box center [413, 445] width 383 height 73
copy h6 "[PERSON_NAME]"
click at [951, 47] on link "Dashboard" at bounding box center [932, 39] width 79 height 55
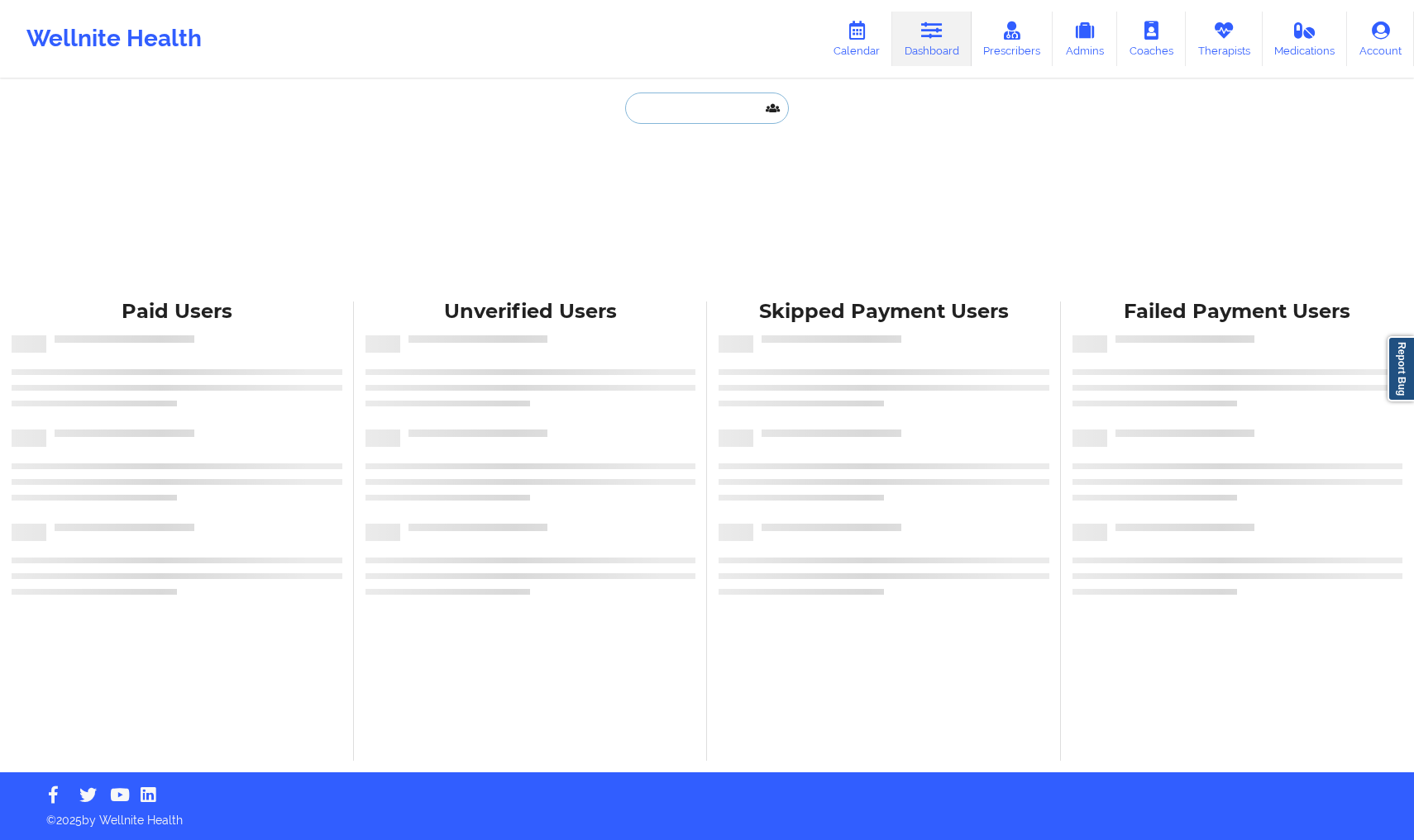
click at [700, 118] on input "text" at bounding box center [706, 108] width 164 height 31
paste input "[PERSON_NAME]"
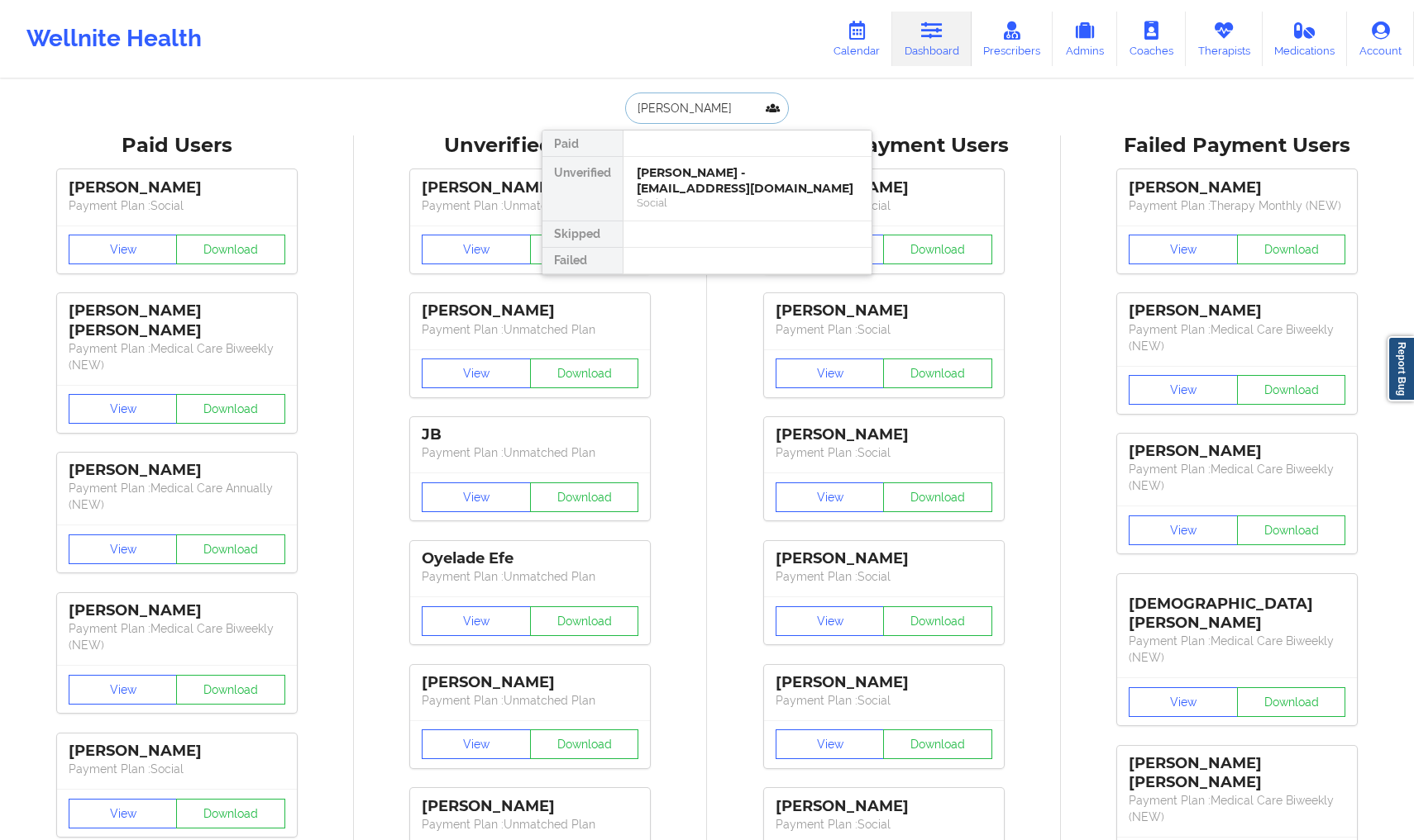
type input "[PERSON_NAME]"
click at [715, 154] on div at bounding box center [747, 143] width 248 height 26
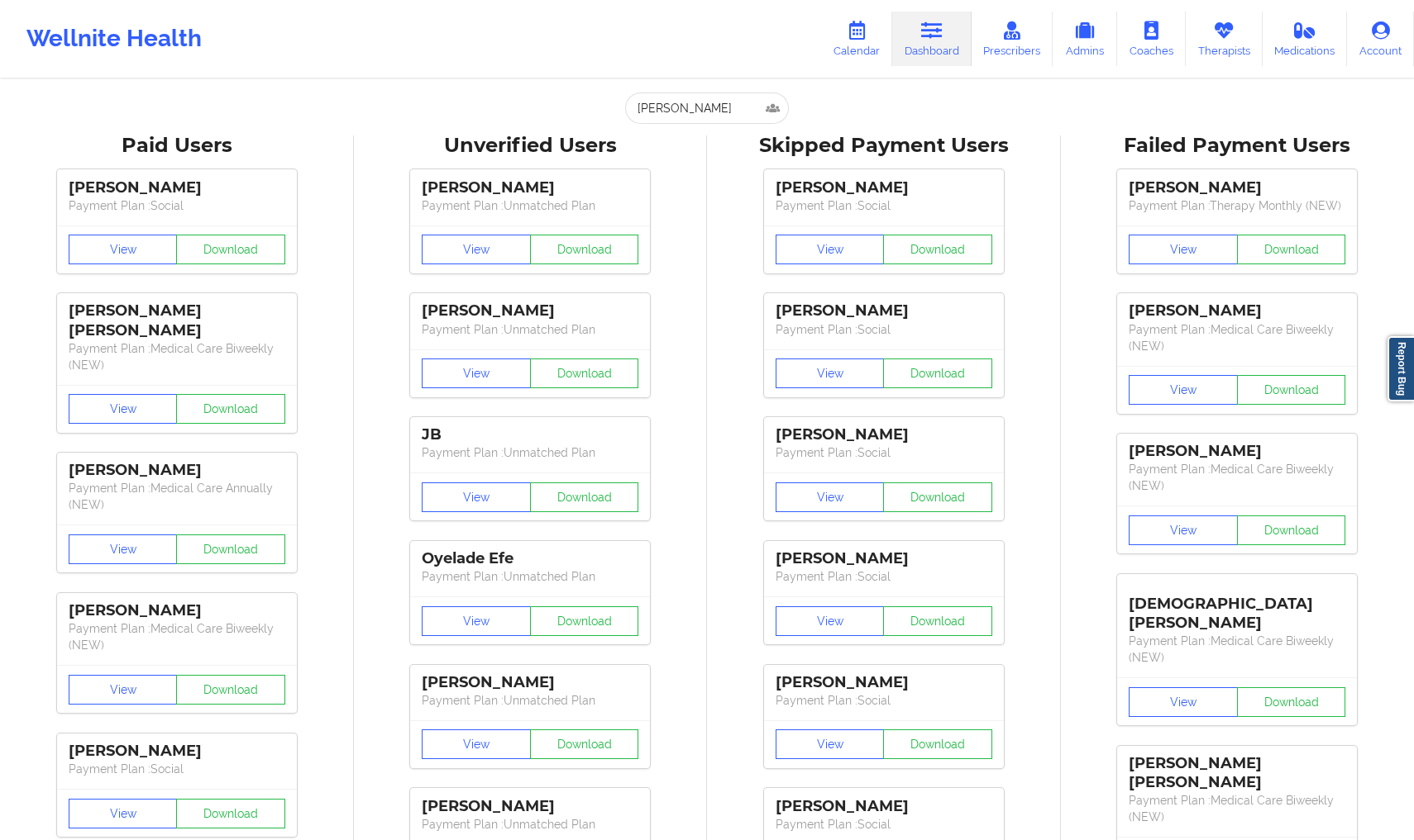
drag, startPoint x: 720, startPoint y: 169, endPoint x: 722, endPoint y: 160, distance: 9.2
click at [720, 169] on div "[PERSON_NAME] Payment Plan : Social View Download [PERSON_NAME] Payment Plan : …" at bounding box center [883, 531] width 343 height 743
click at [758, 105] on input "[PERSON_NAME]" at bounding box center [706, 108] width 164 height 31
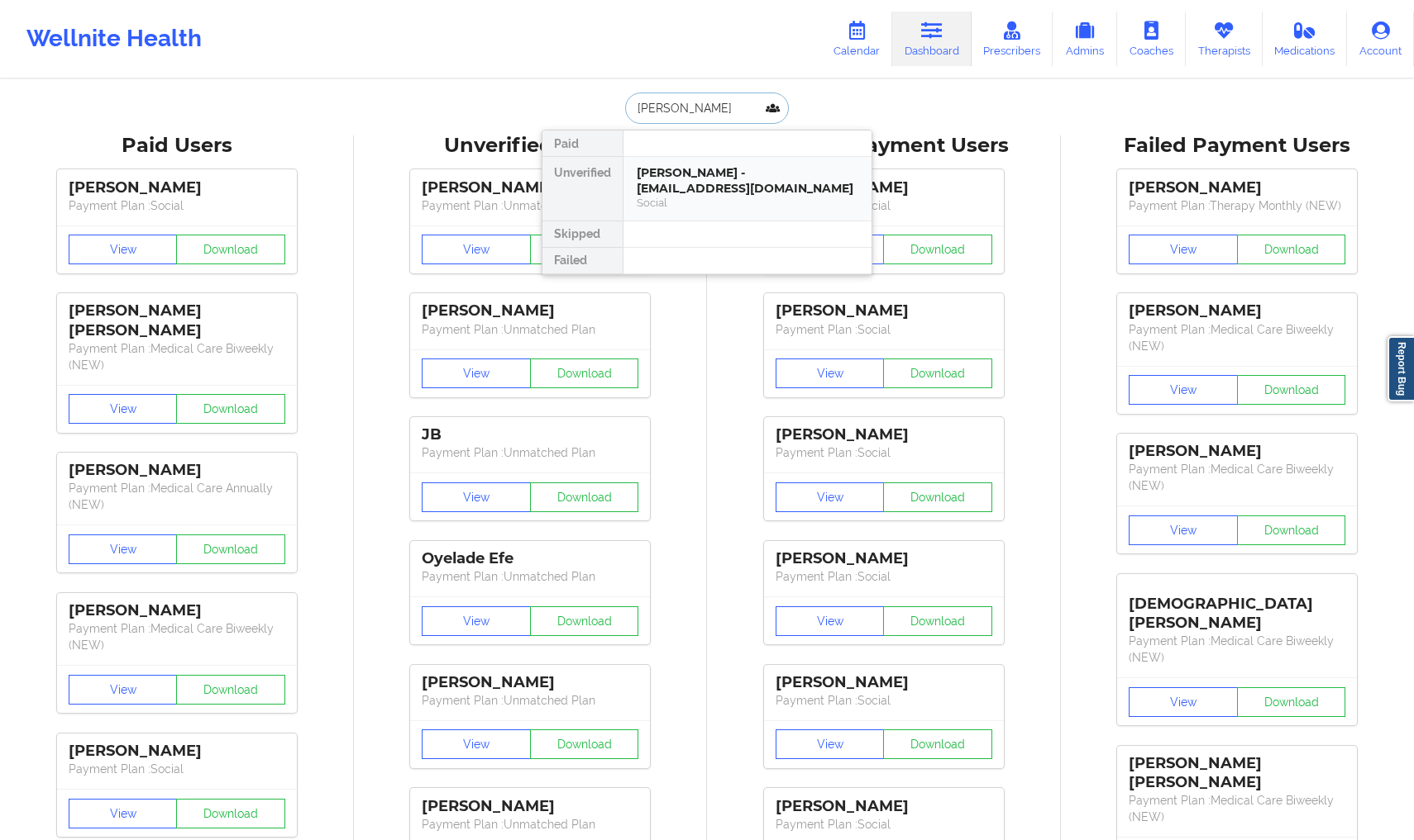
click at [733, 184] on div "[PERSON_NAME] - [EMAIL_ADDRESS][DOMAIN_NAME]" at bounding box center [747, 180] width 222 height 30
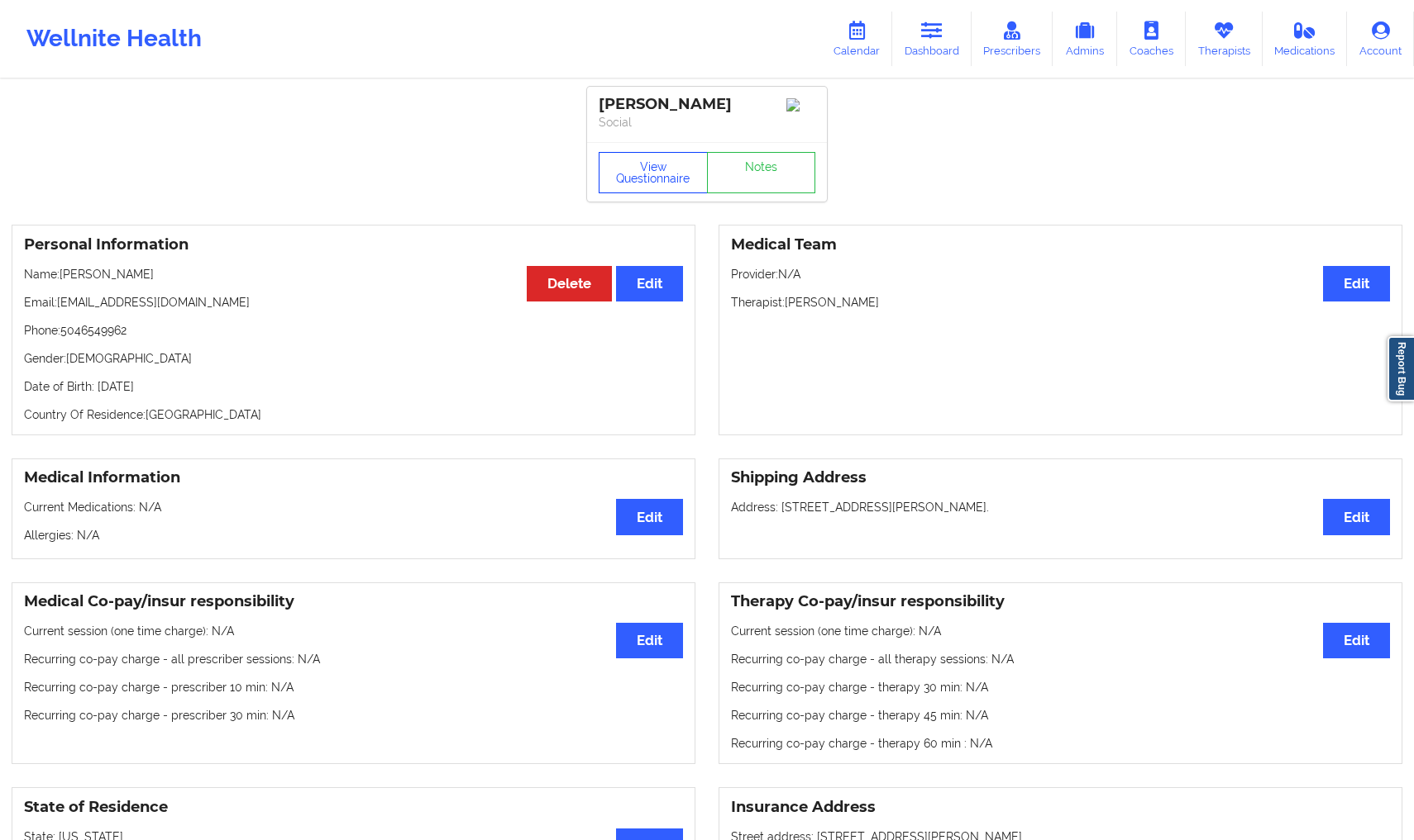
click at [702, 184] on button "View Questionnaire" at bounding box center [652, 173] width 109 height 41
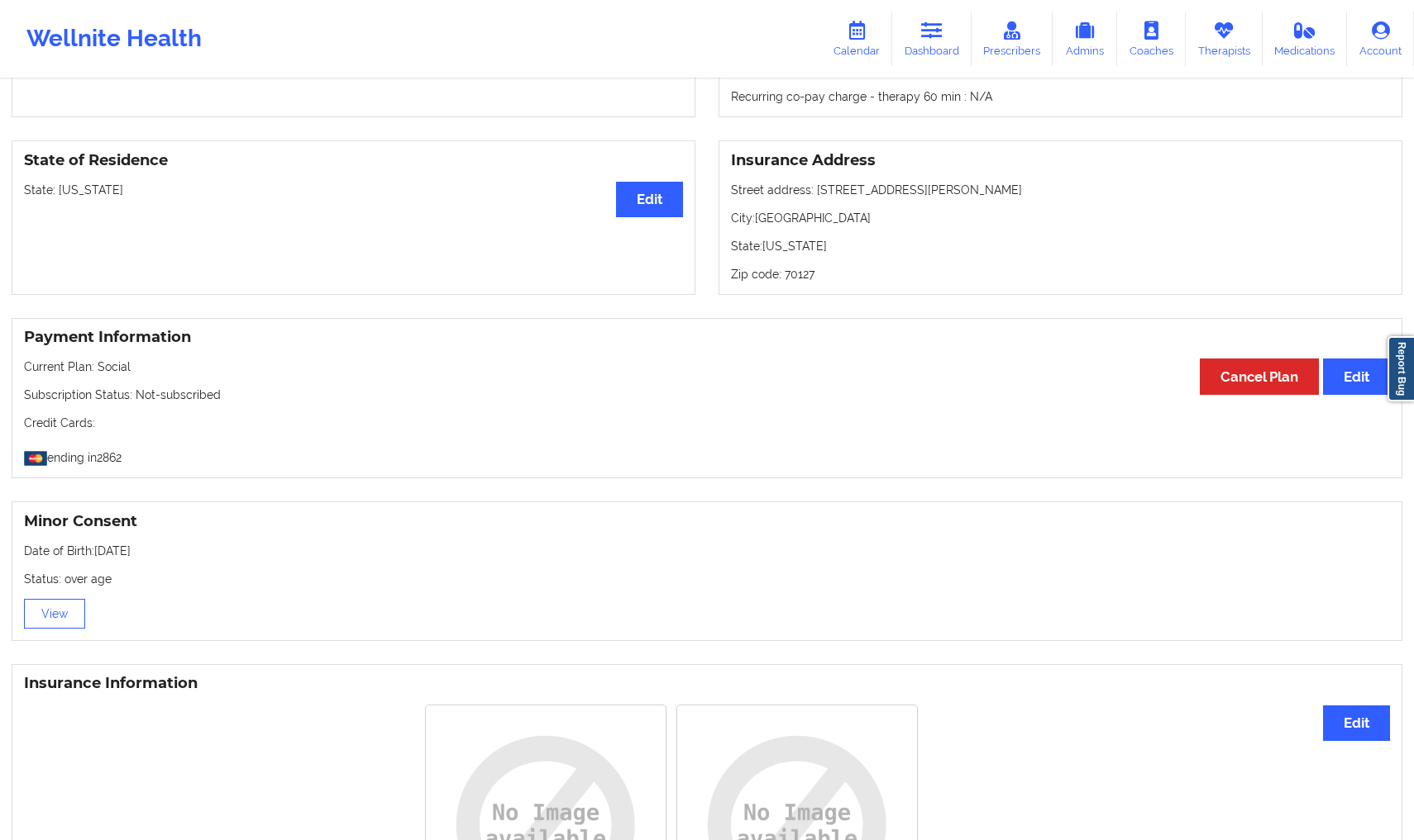
scroll to position [861, 0]
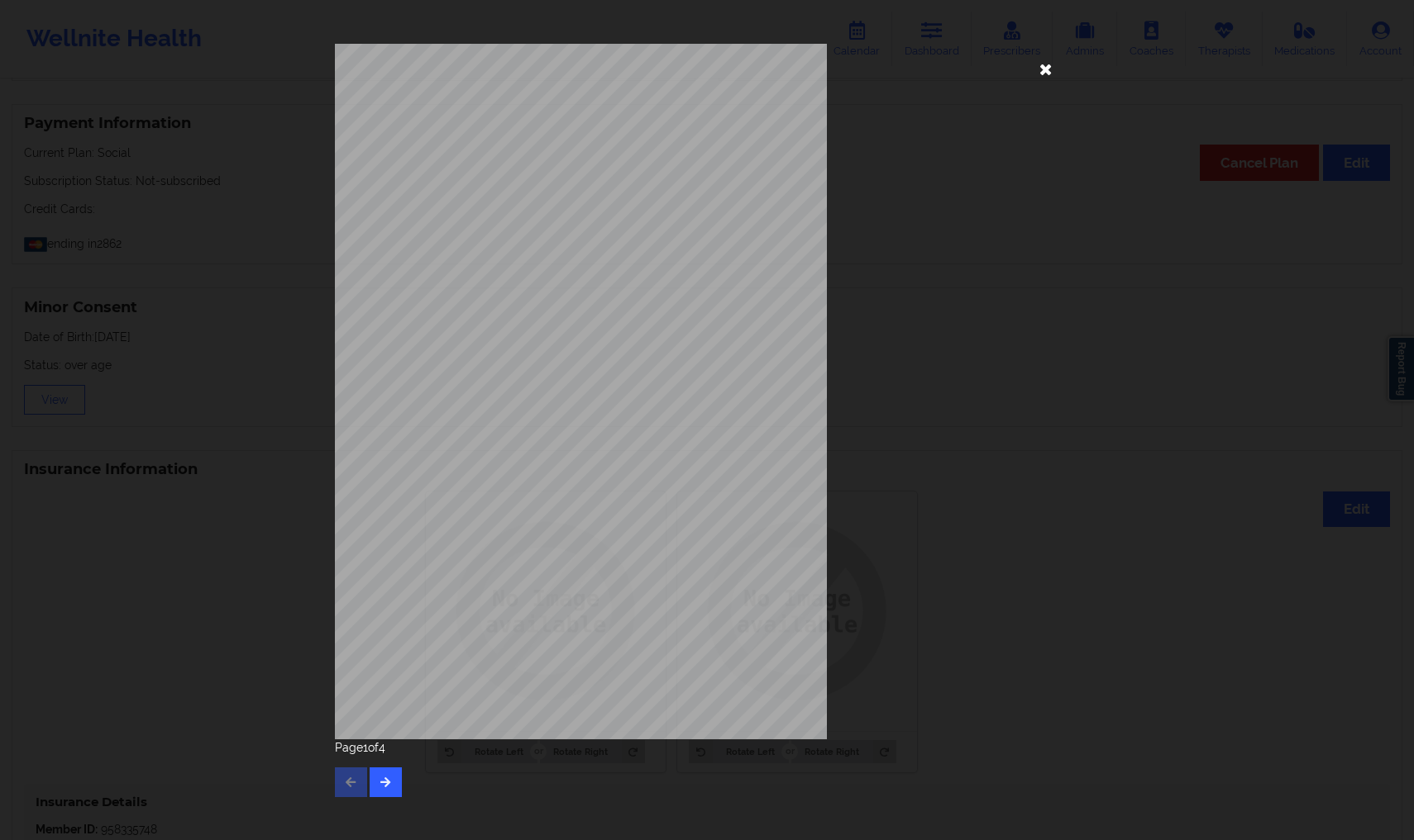
click at [1056, 69] on icon at bounding box center [1045, 68] width 26 height 26
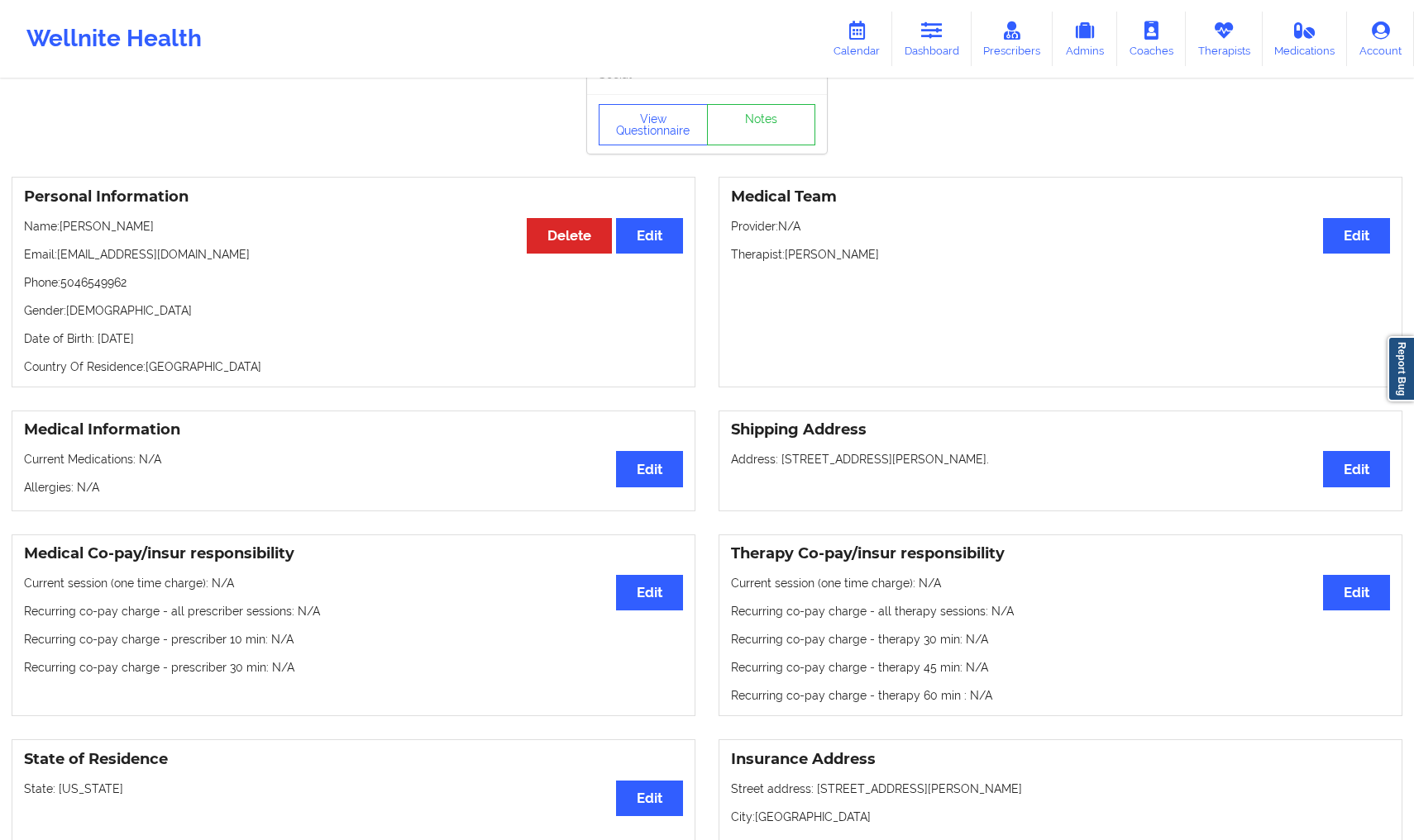
scroll to position [0, 0]
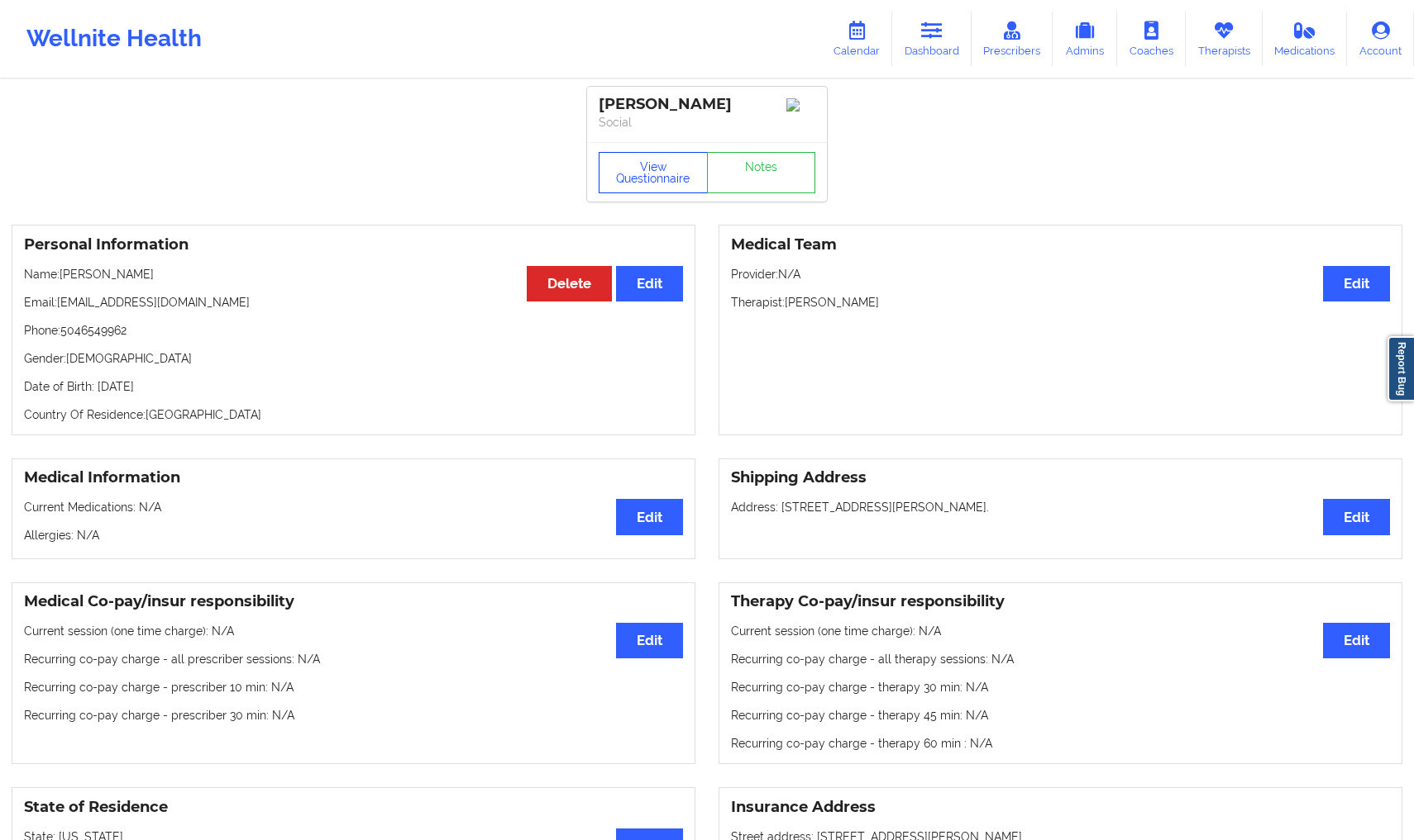
click at [678, 186] on button "View Questionnaire" at bounding box center [652, 173] width 109 height 41
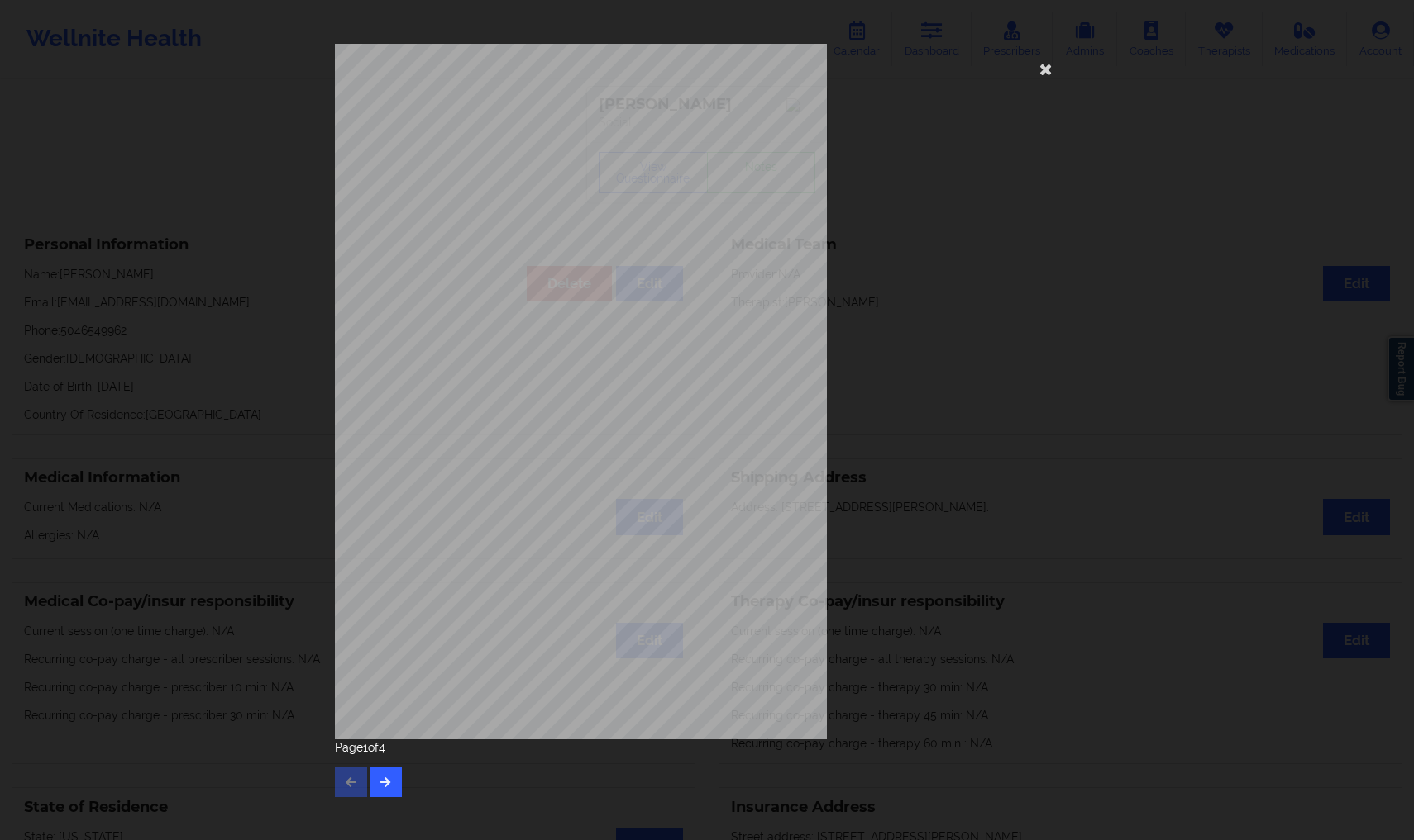
click at [1050, 78] on icon at bounding box center [1045, 68] width 26 height 26
